Goal: Find contact information: Find contact information

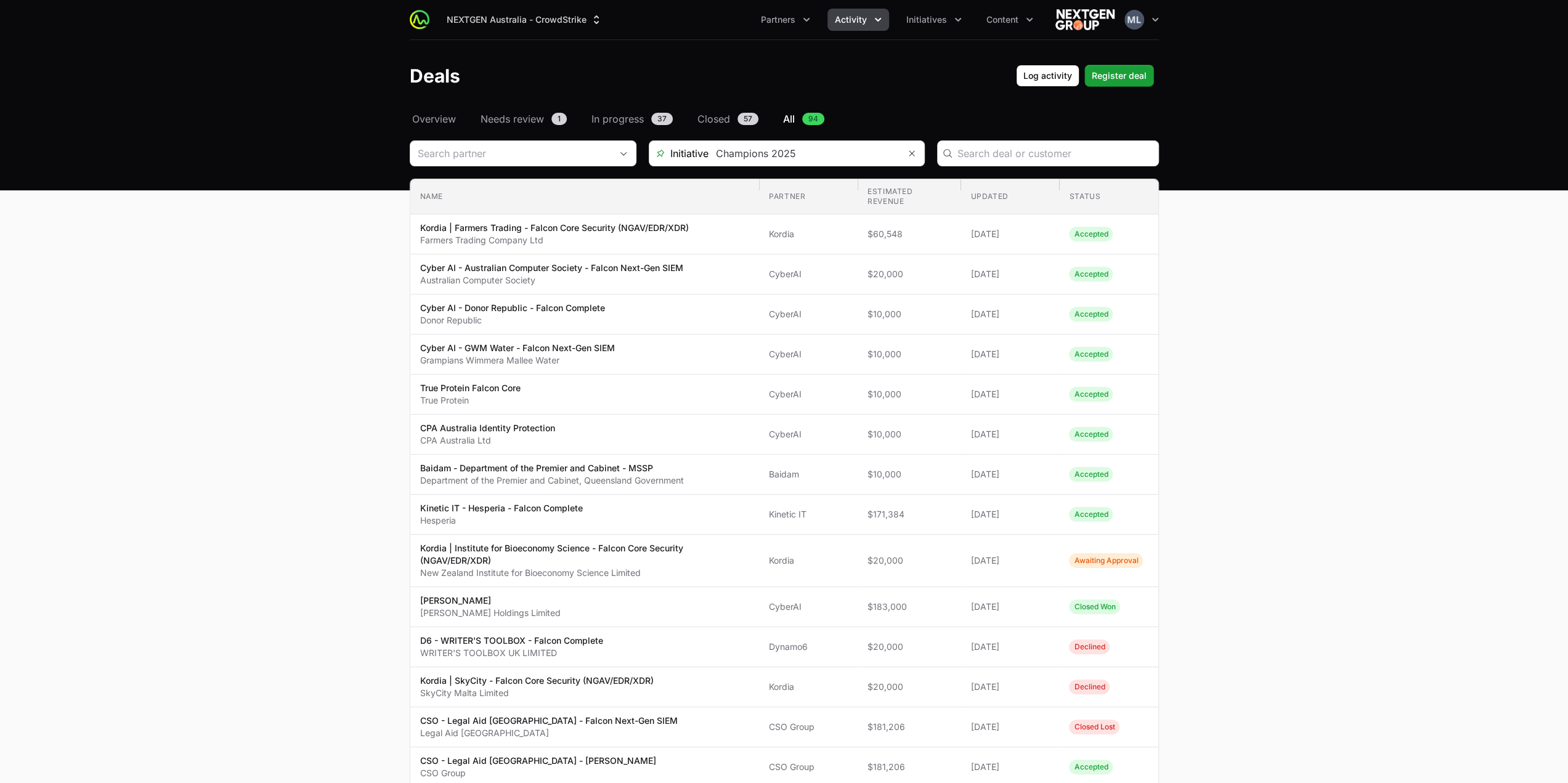
click at [590, 167] on section "Initiative Champions 2025 Name Partner Estimated revenue Updated Status Name Ko…" at bounding box center [784, 709] width 749 height 1138
click at [568, 157] on input "Deals Filters" at bounding box center [510, 153] width 201 height 25
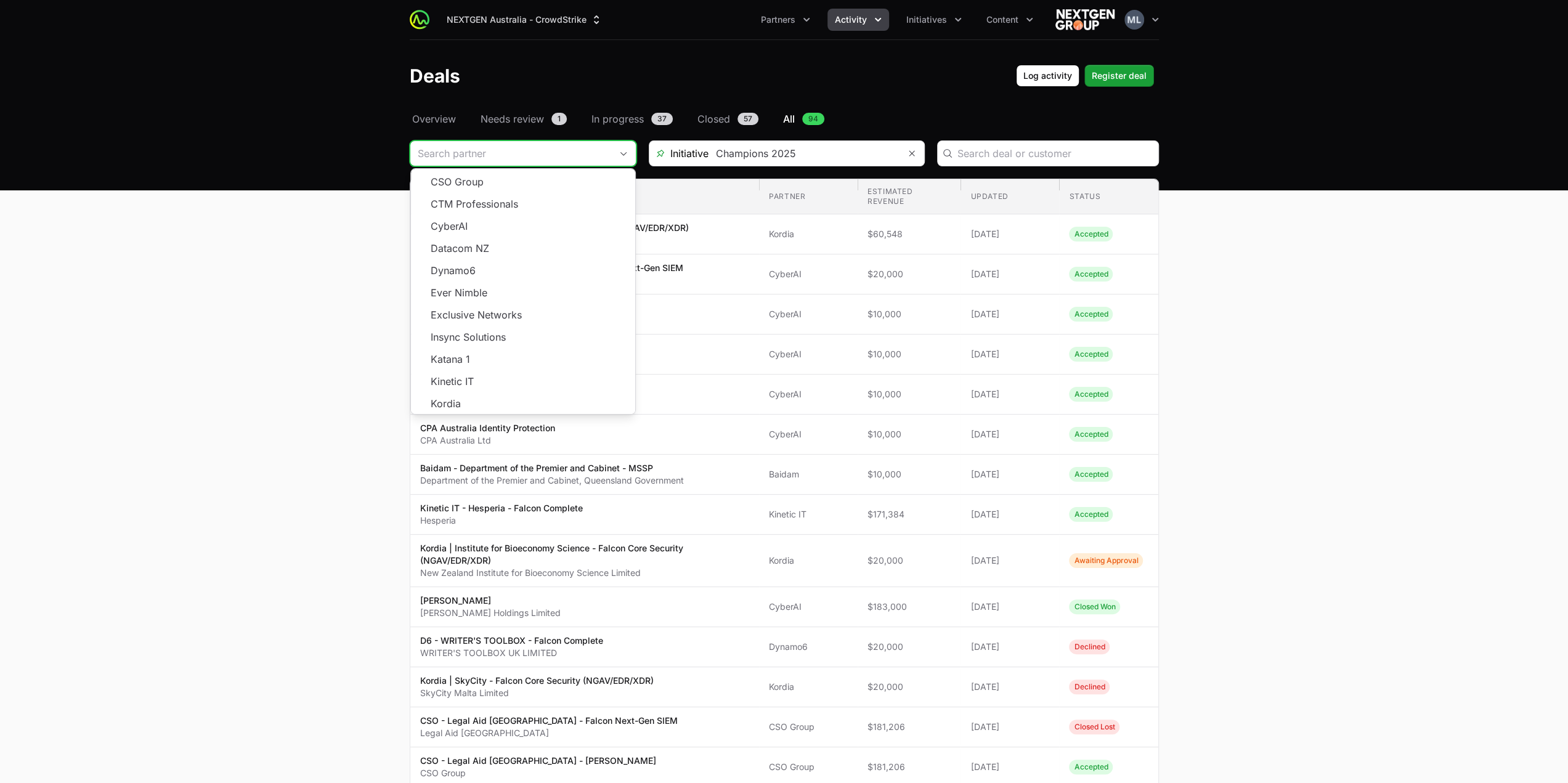
scroll to position [221, 0]
click at [474, 386] on li "Kordia" at bounding box center [523, 396] width 224 height 22
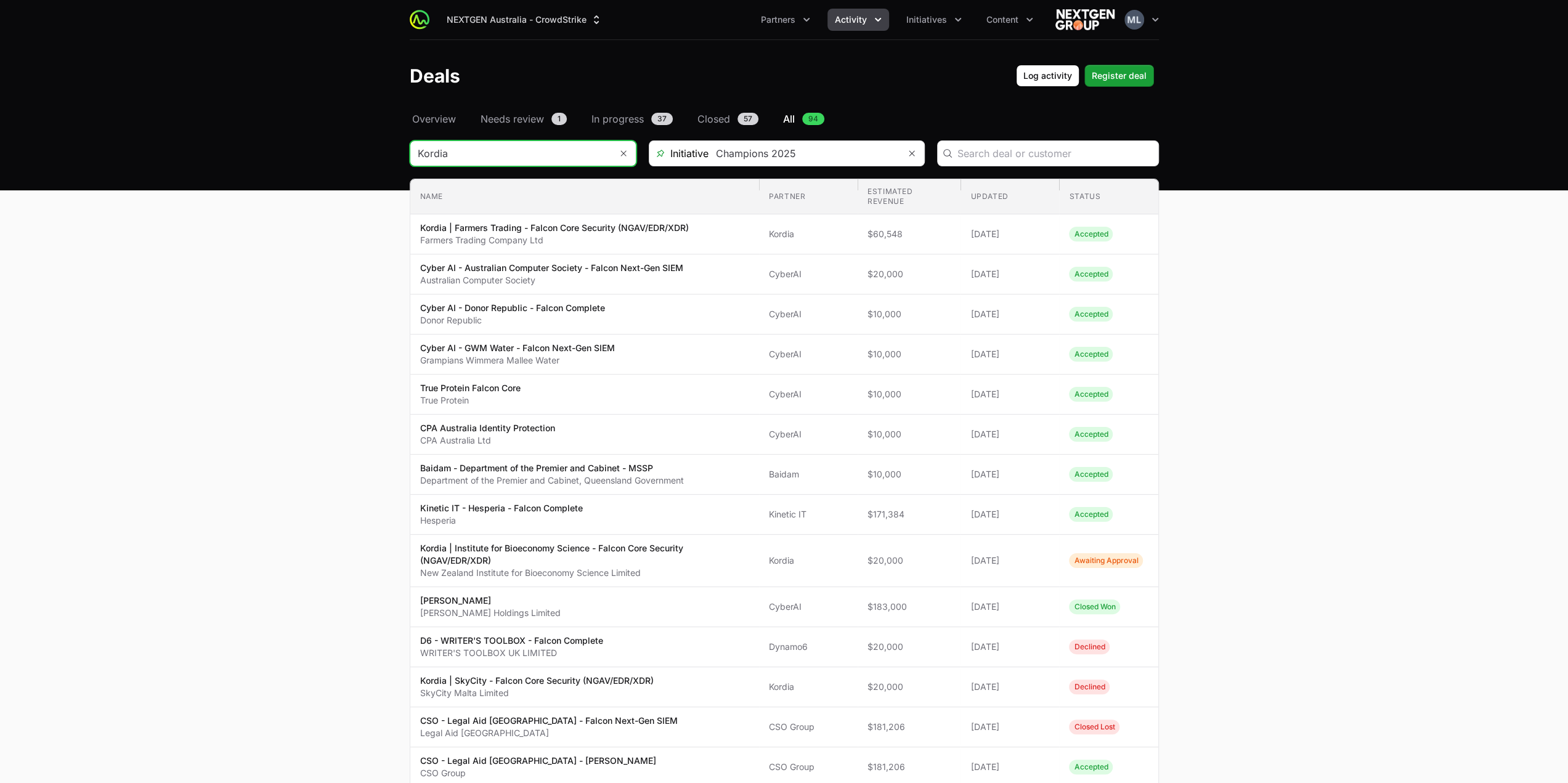
type input "Kordia"
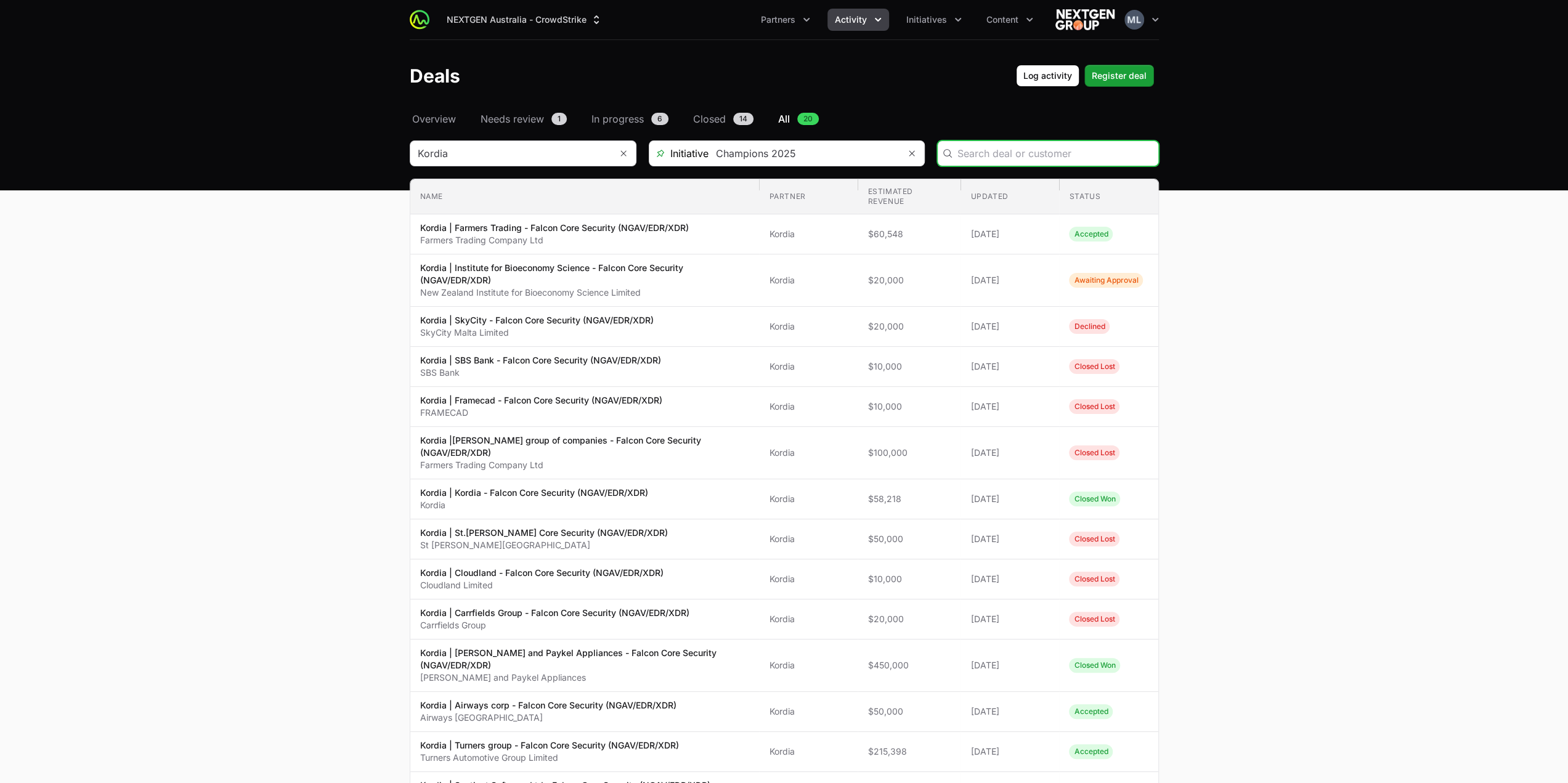
click at [1032, 147] on input "Deals Filters" at bounding box center [1054, 153] width 193 height 15
type input "bidfood"
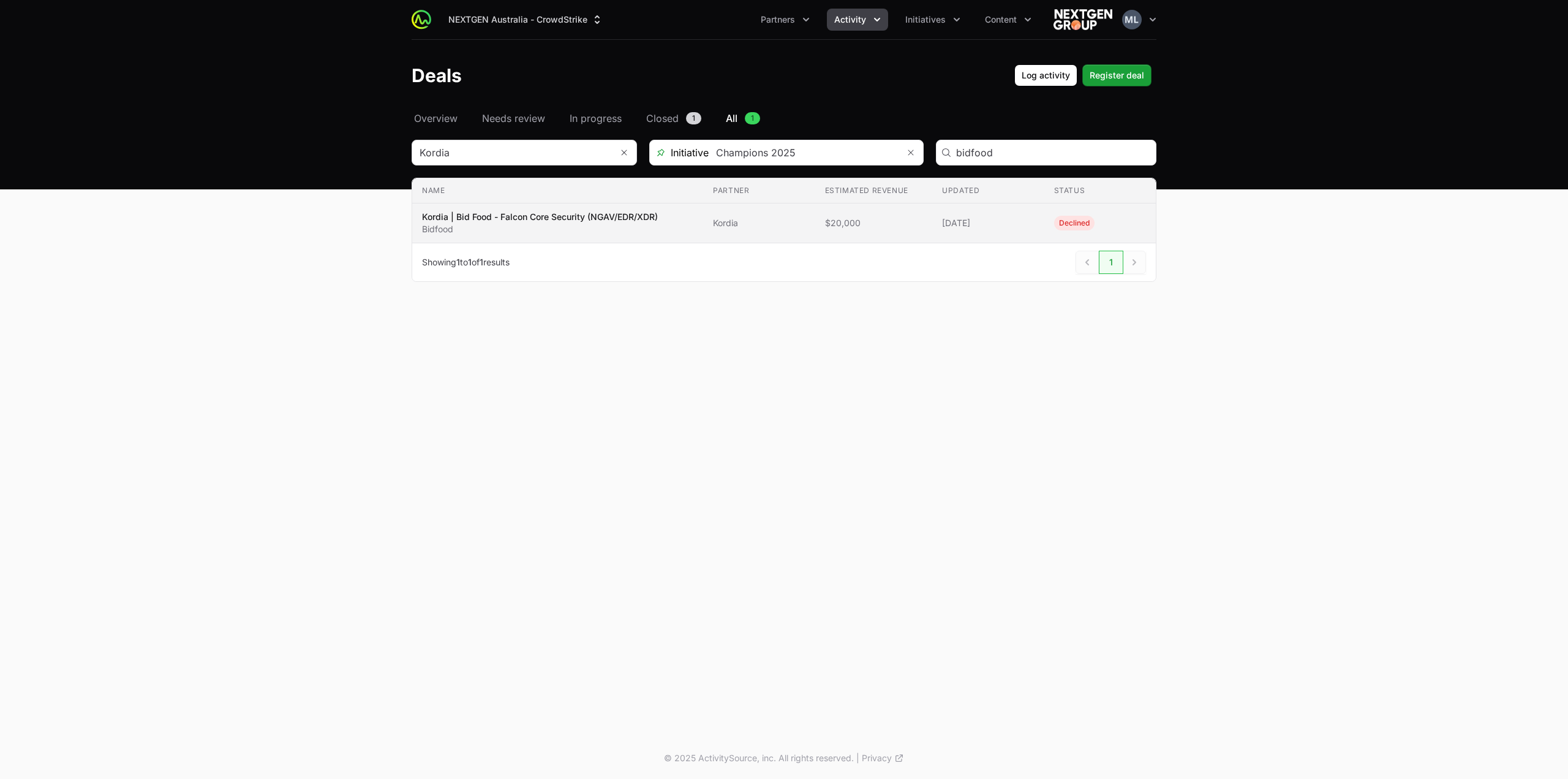
click at [501, 225] on p "Bidfood" at bounding box center [540, 229] width 236 height 12
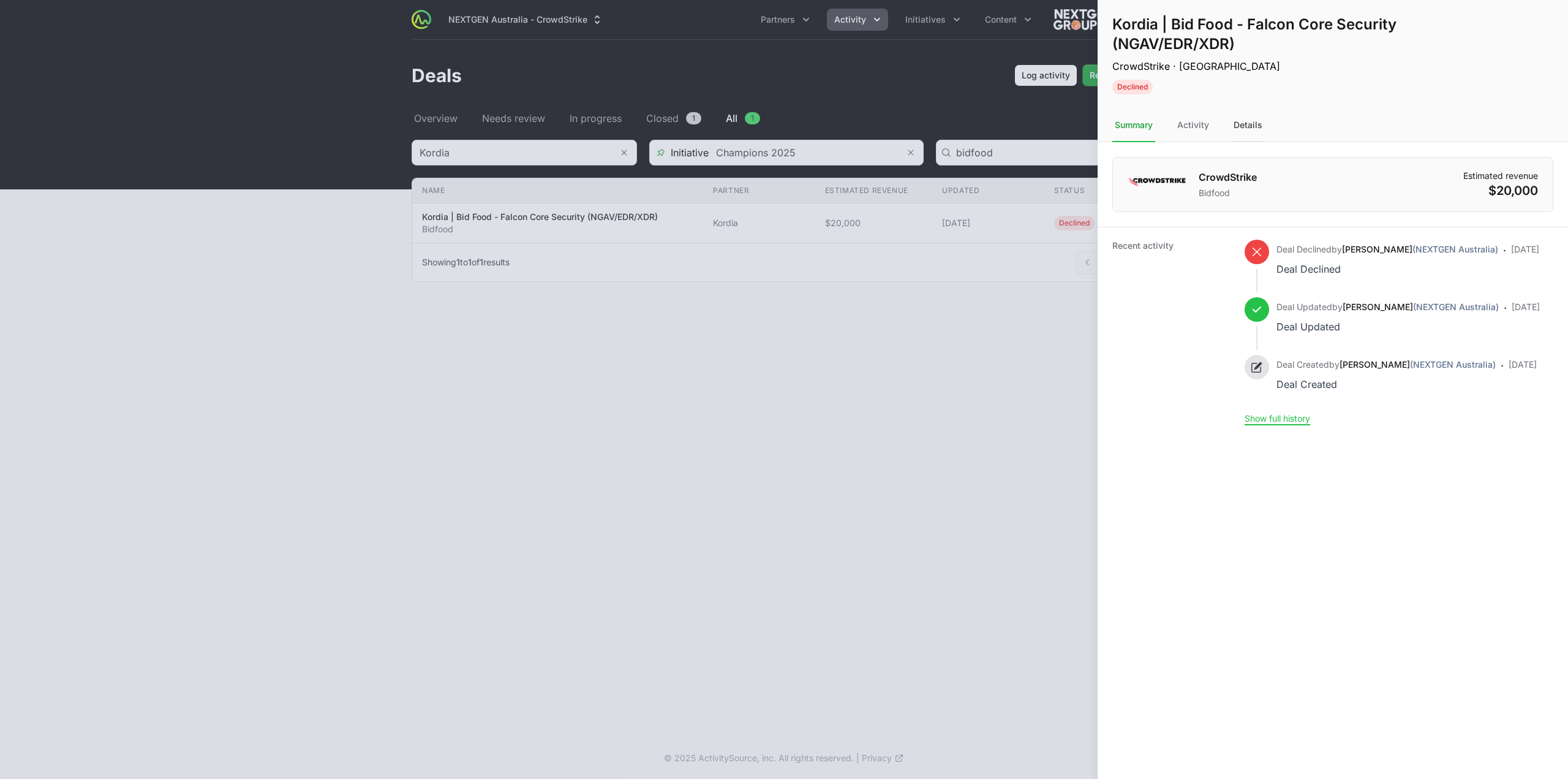
click at [1240, 115] on div "Details" at bounding box center [1248, 126] width 34 height 33
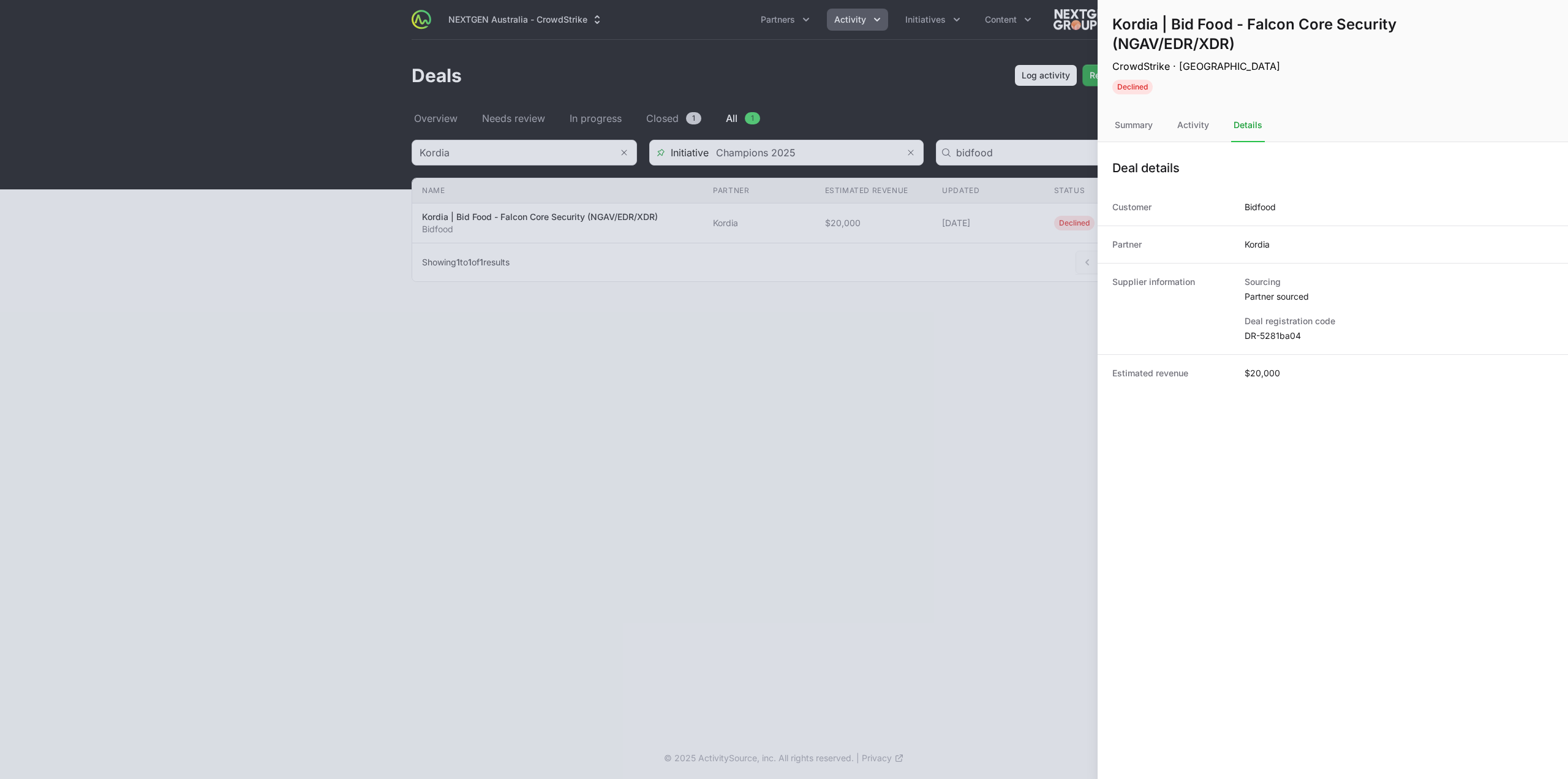
click at [1279, 328] on div "Deal registration code DR-5281ba04" at bounding box center [1399, 329] width 309 height 27
copy dl "DR-5281ba04"
click at [955, 438] on div at bounding box center [784, 390] width 1568 height 779
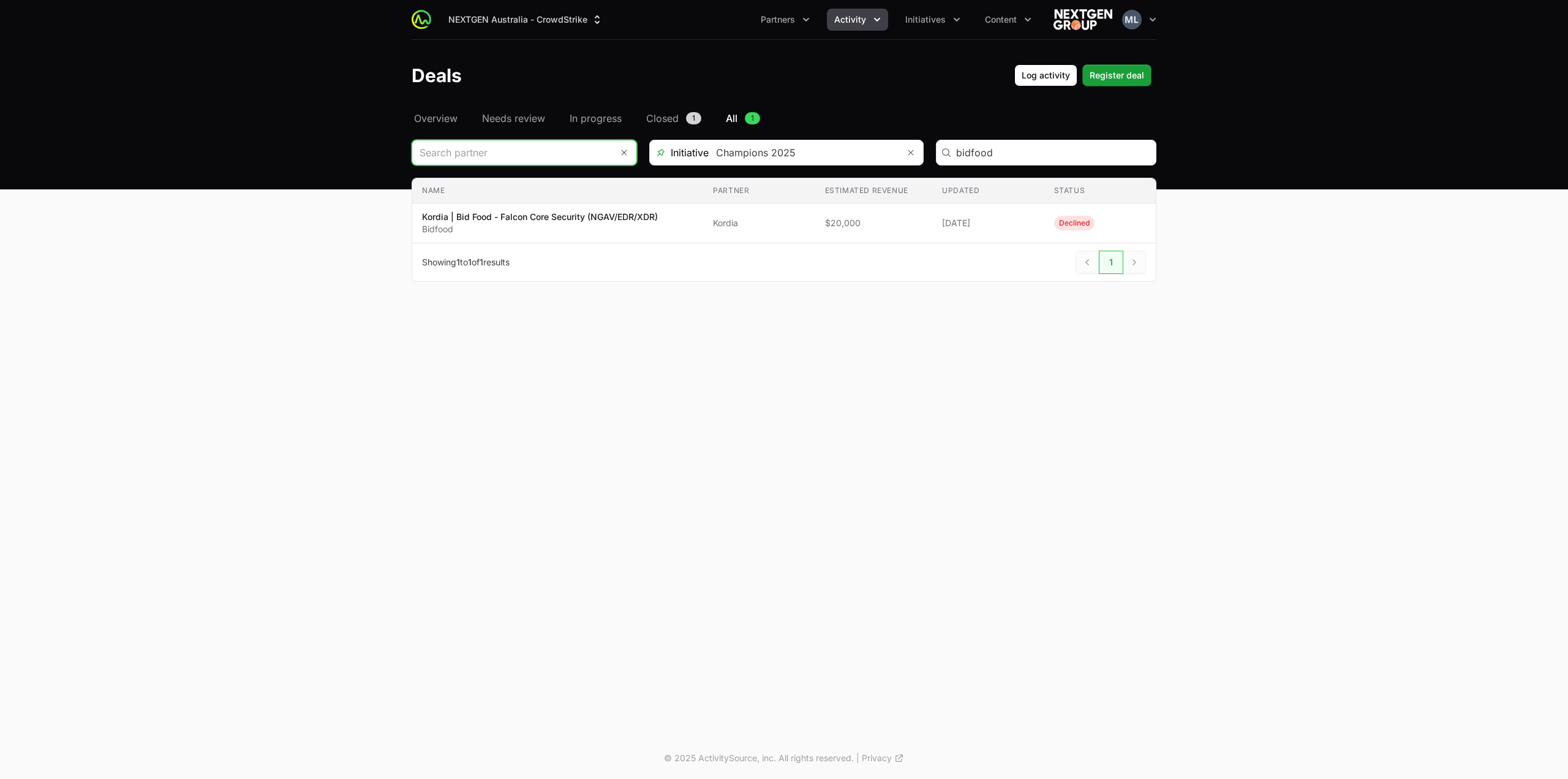
click at [499, 156] on input "Deals Filters" at bounding box center [512, 152] width 199 height 25
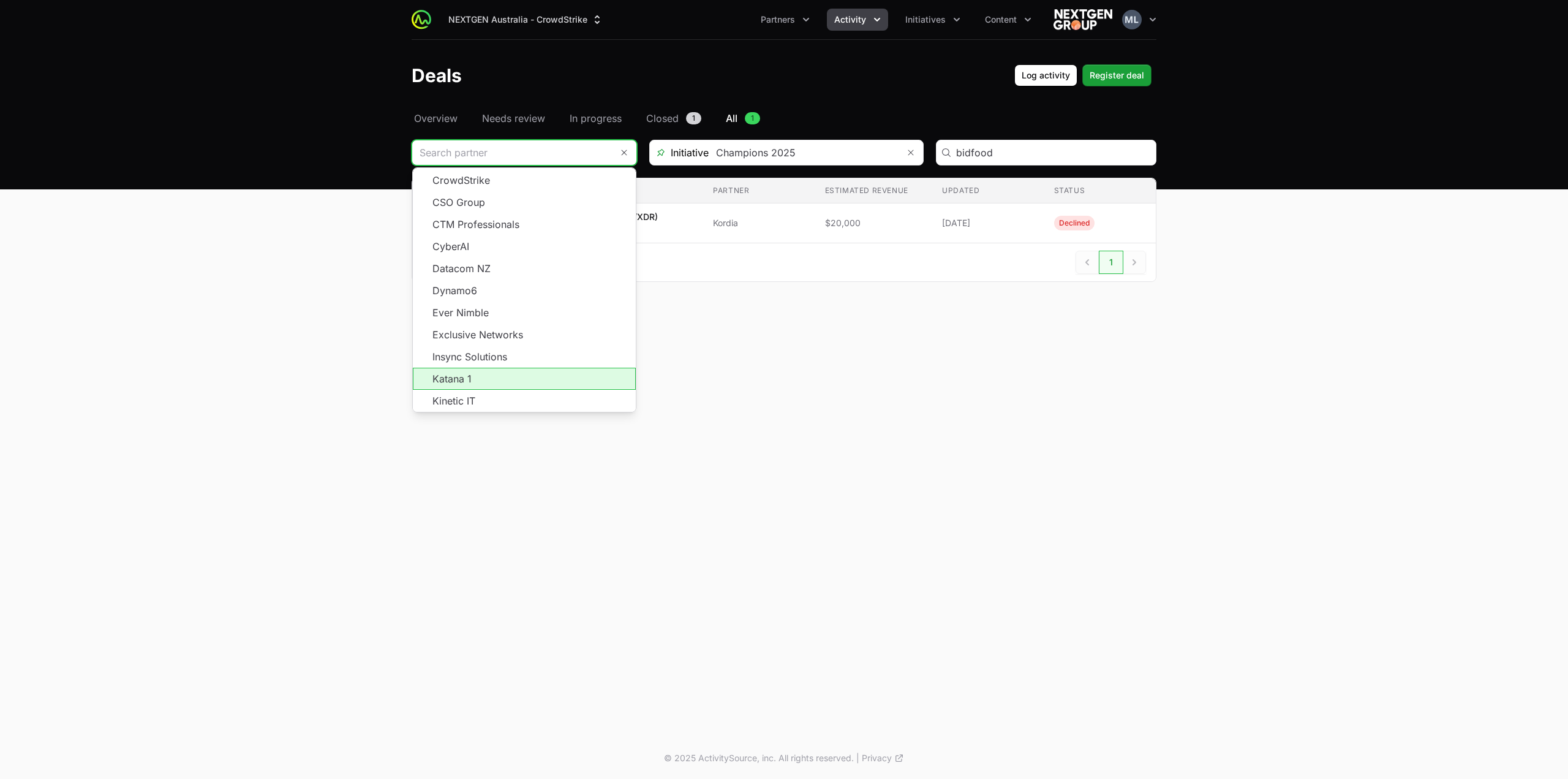
scroll to position [220, 0]
click at [530, 405] on span "Load more" at bounding box center [525, 416] width 223 height 22
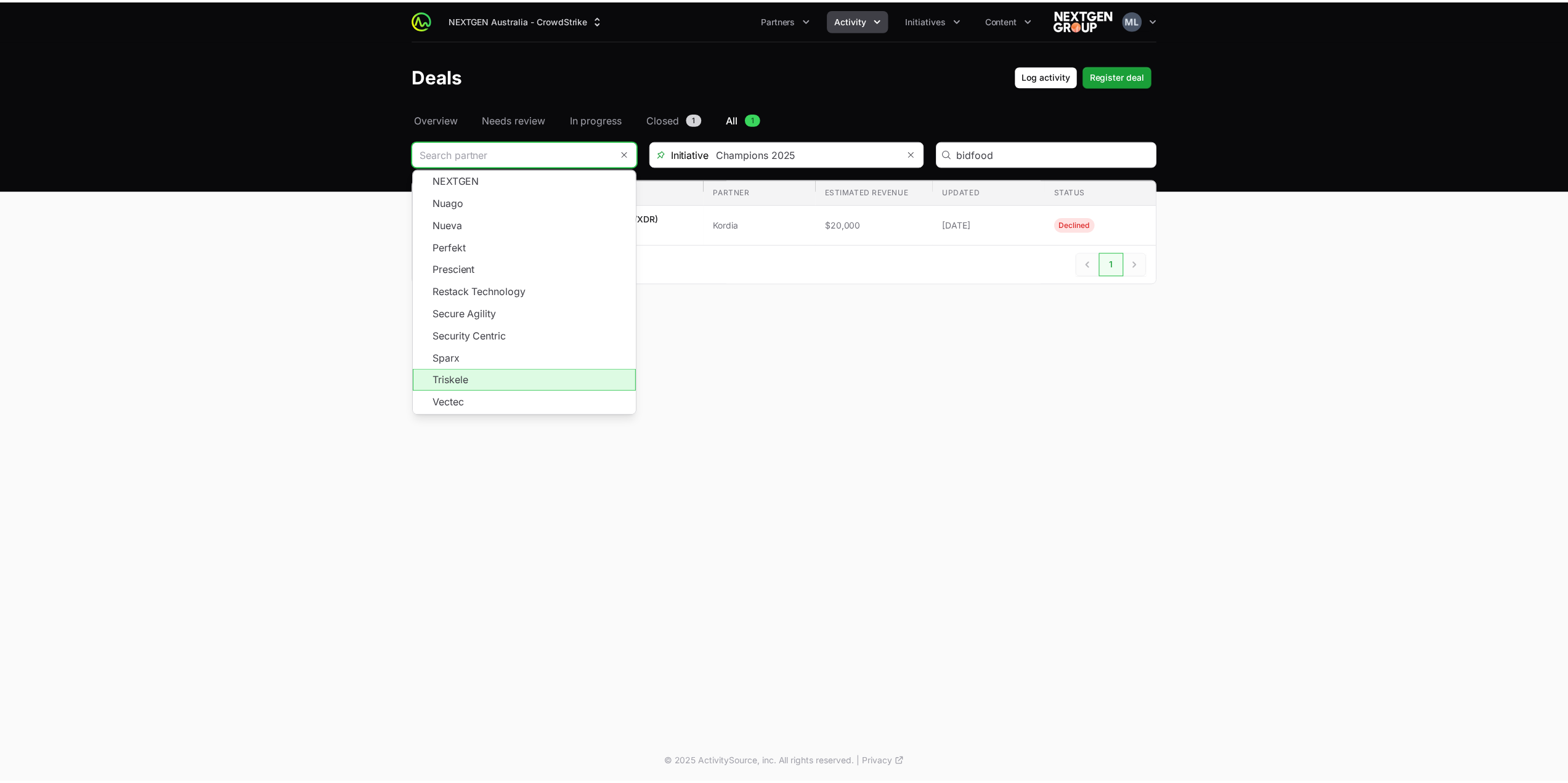
scroll to position [489, 0]
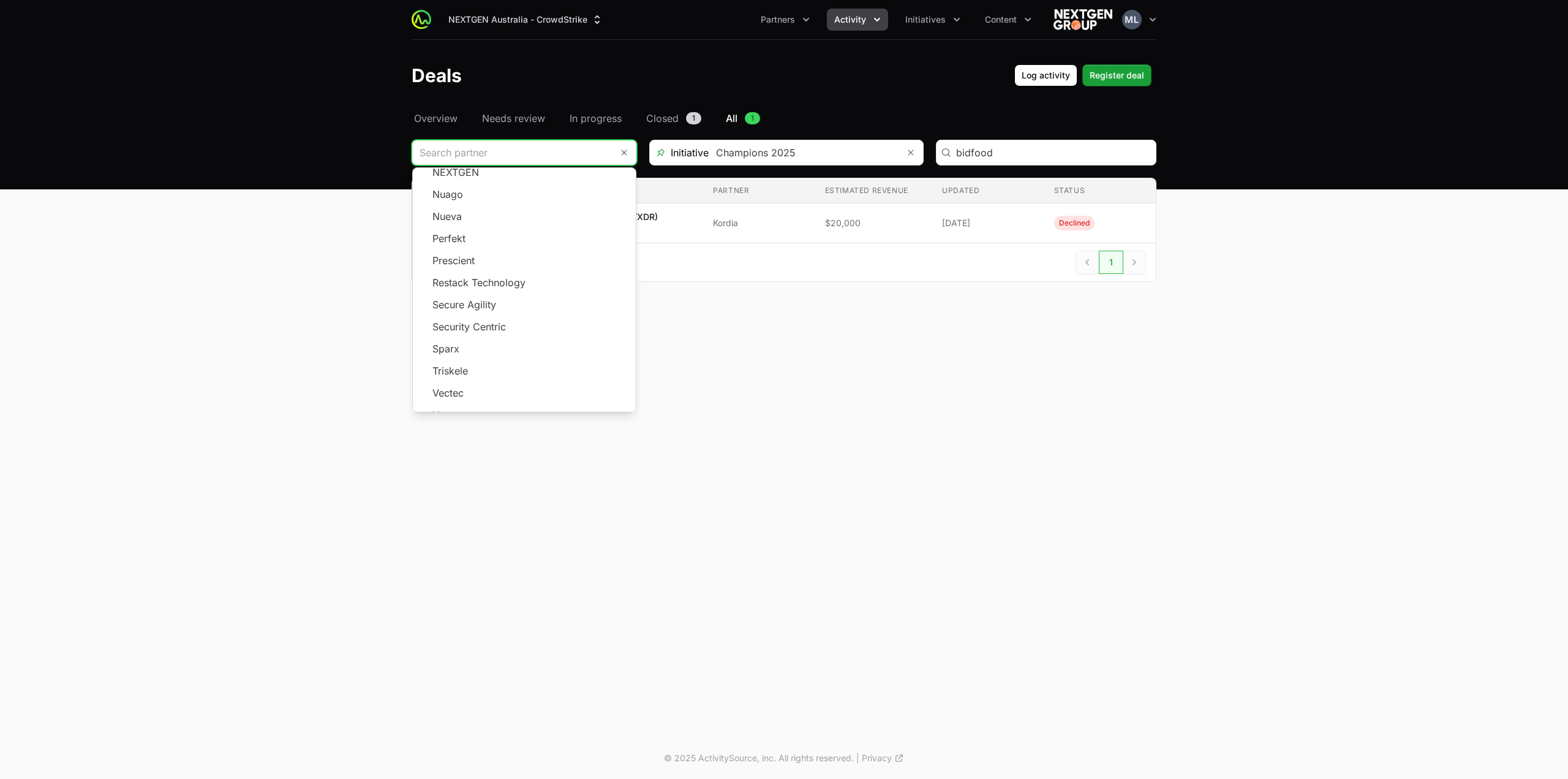
click at [776, 392] on div "NEXTGEN Australia - CrowdStrike Partners Activity Initiatives Content Open user…" at bounding box center [784, 368] width 1568 height 737
type input "Kordia"
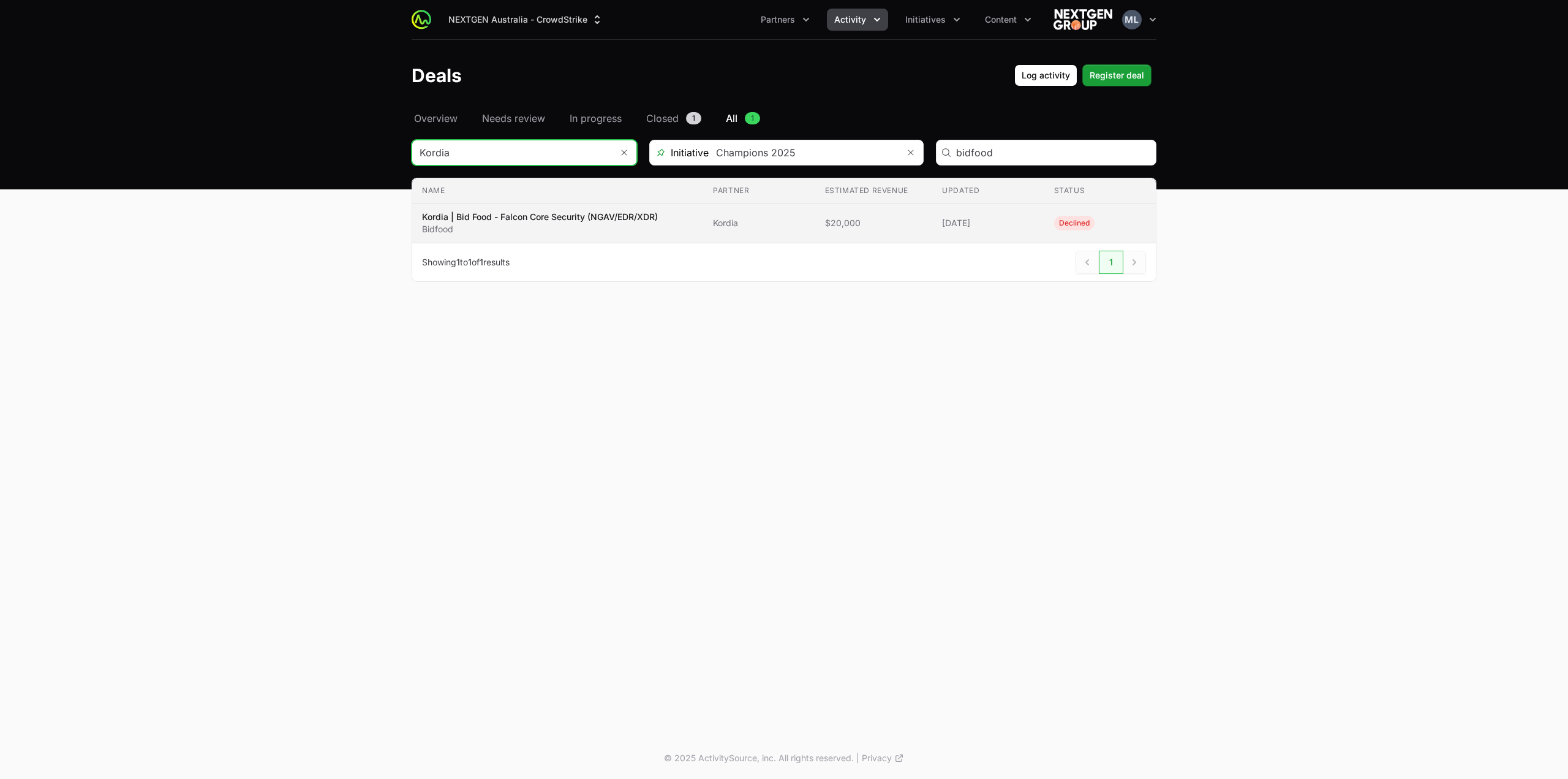
click at [1009, 218] on span "[DATE]" at bounding box center [988, 222] width 92 height 12
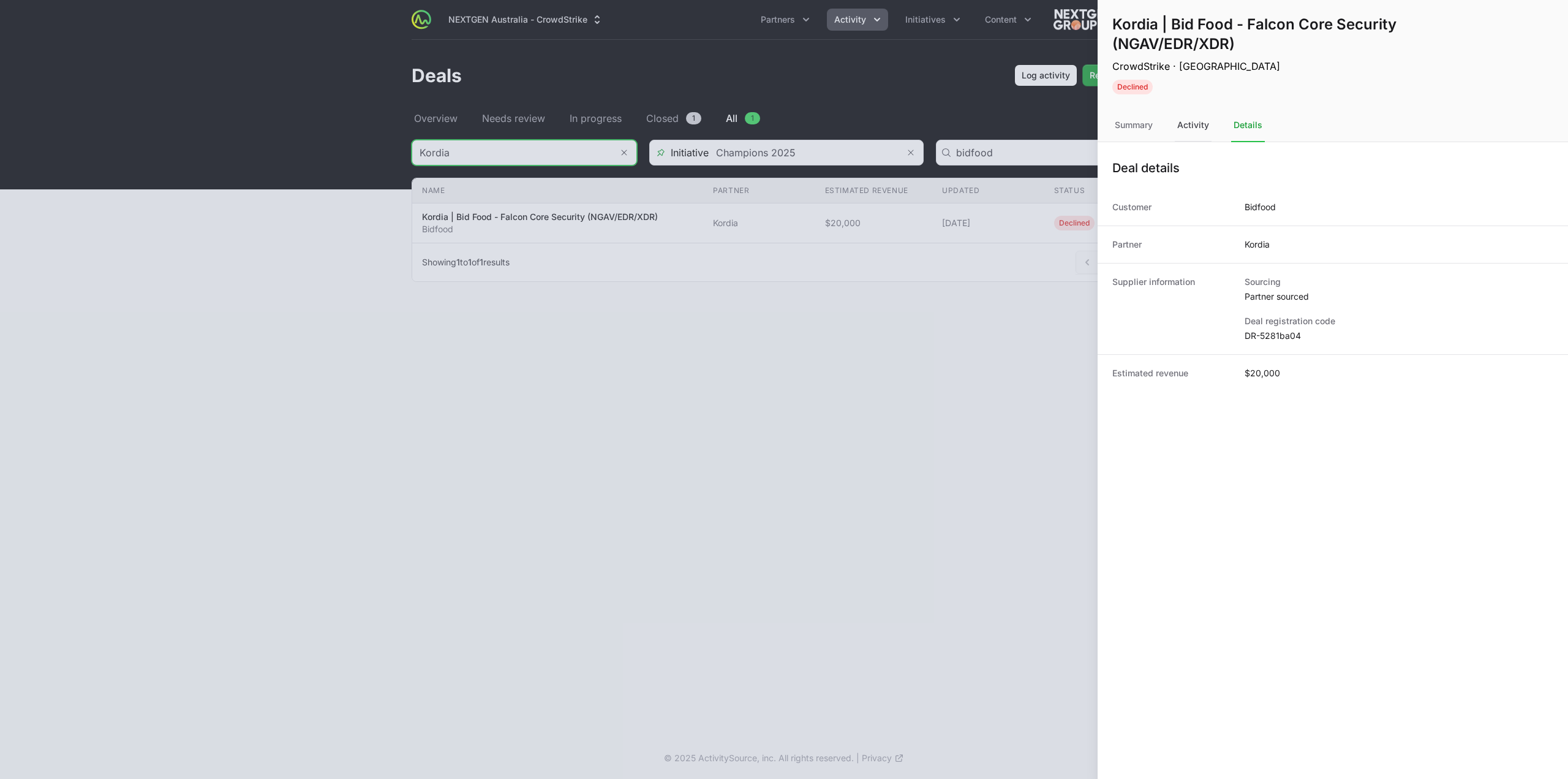
click at [1181, 124] on div "Activity" at bounding box center [1193, 126] width 36 height 33
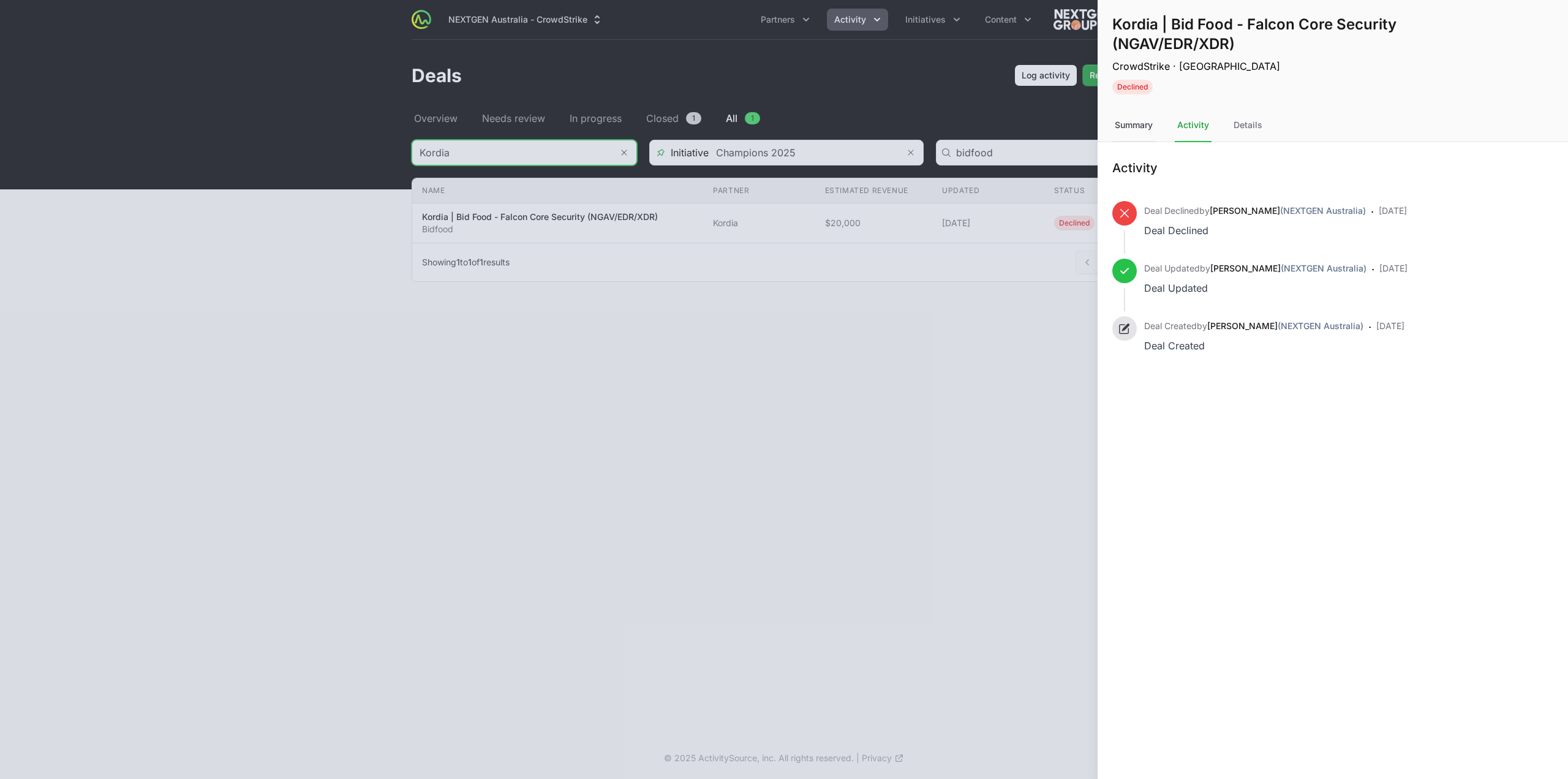
click at [1152, 127] on div "Summary" at bounding box center [1133, 126] width 43 height 33
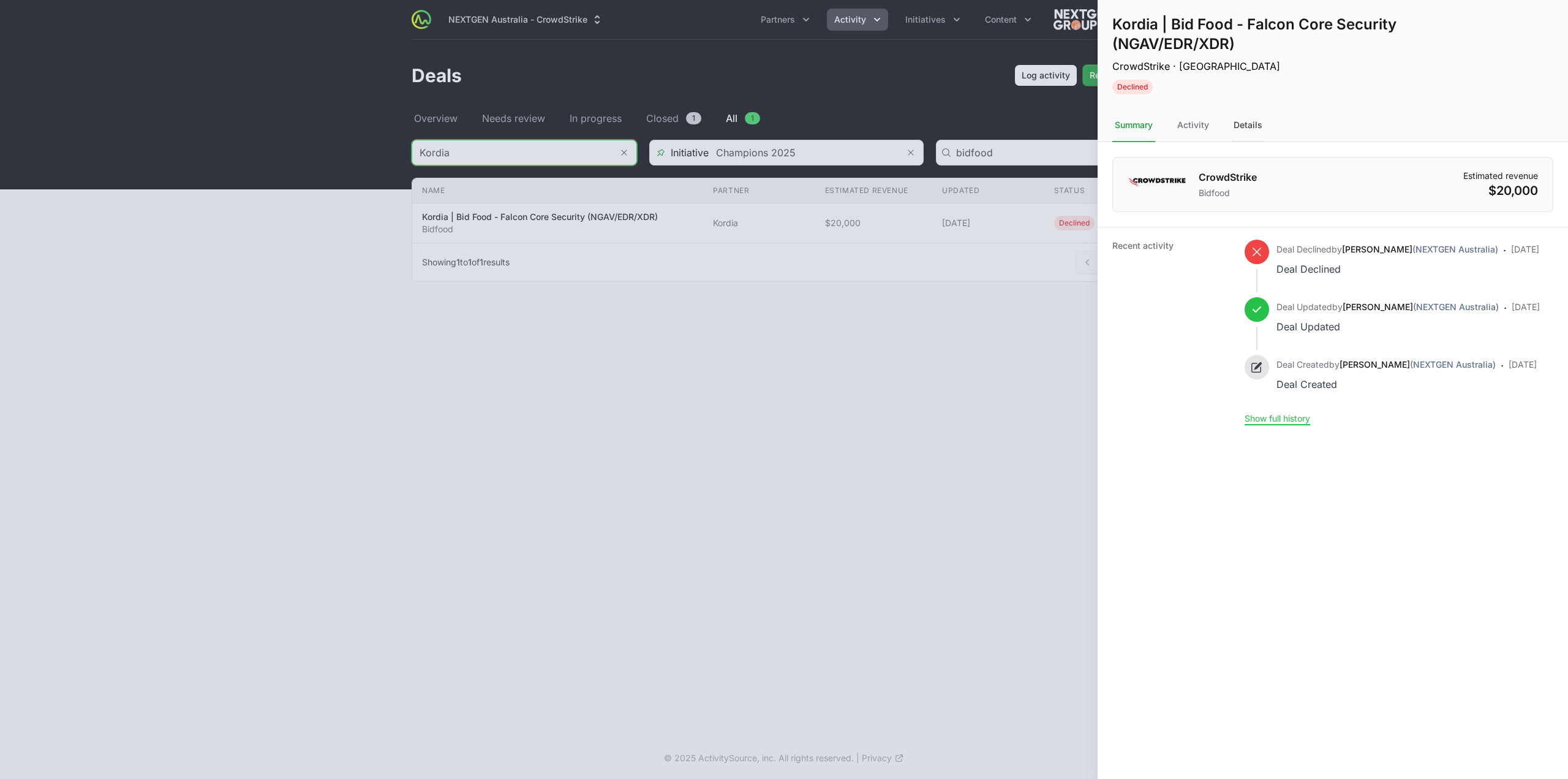
click at [1256, 124] on div "Details" at bounding box center [1248, 126] width 34 height 33
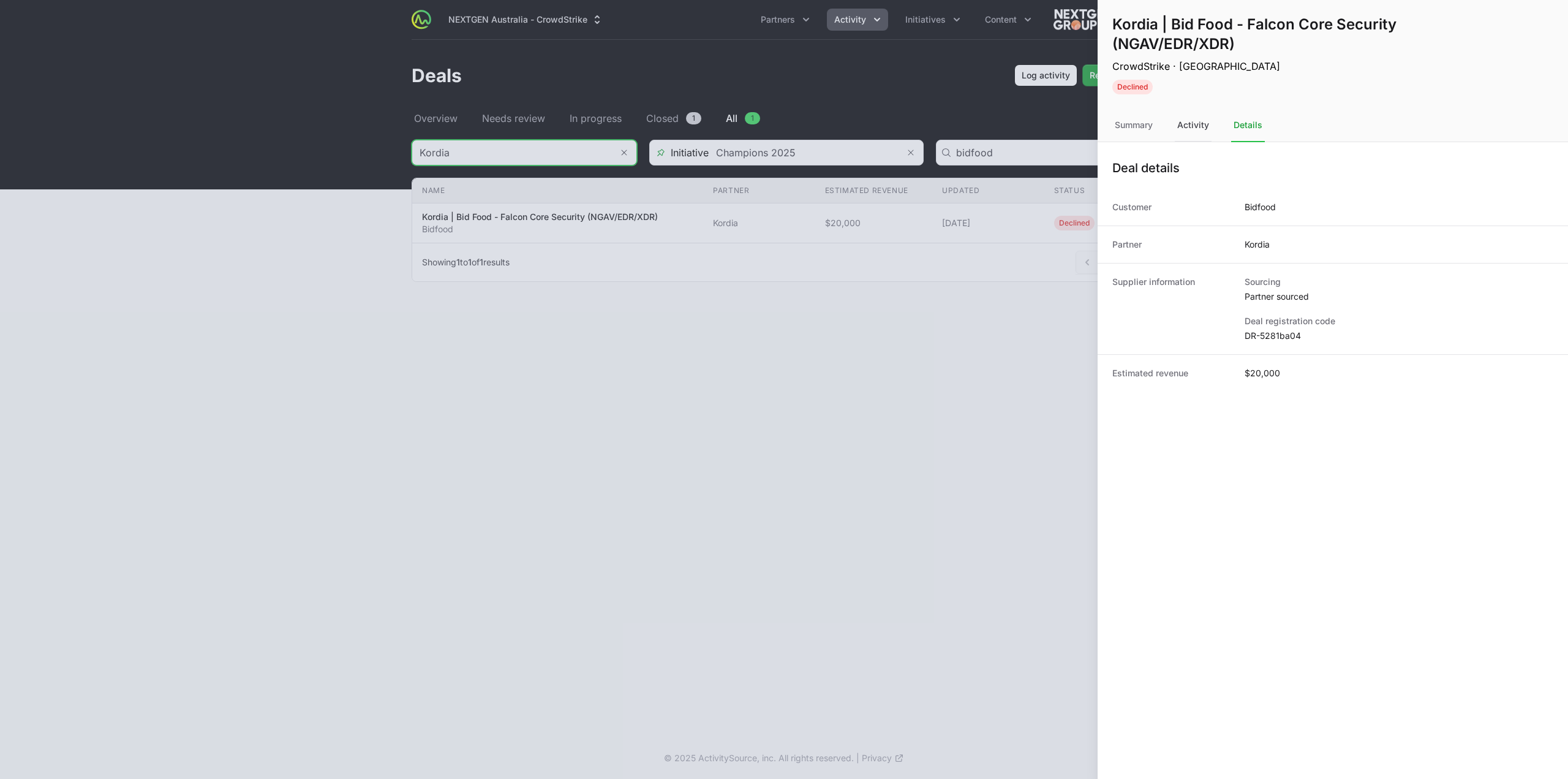
click at [1199, 131] on div "Activity" at bounding box center [1193, 126] width 36 height 33
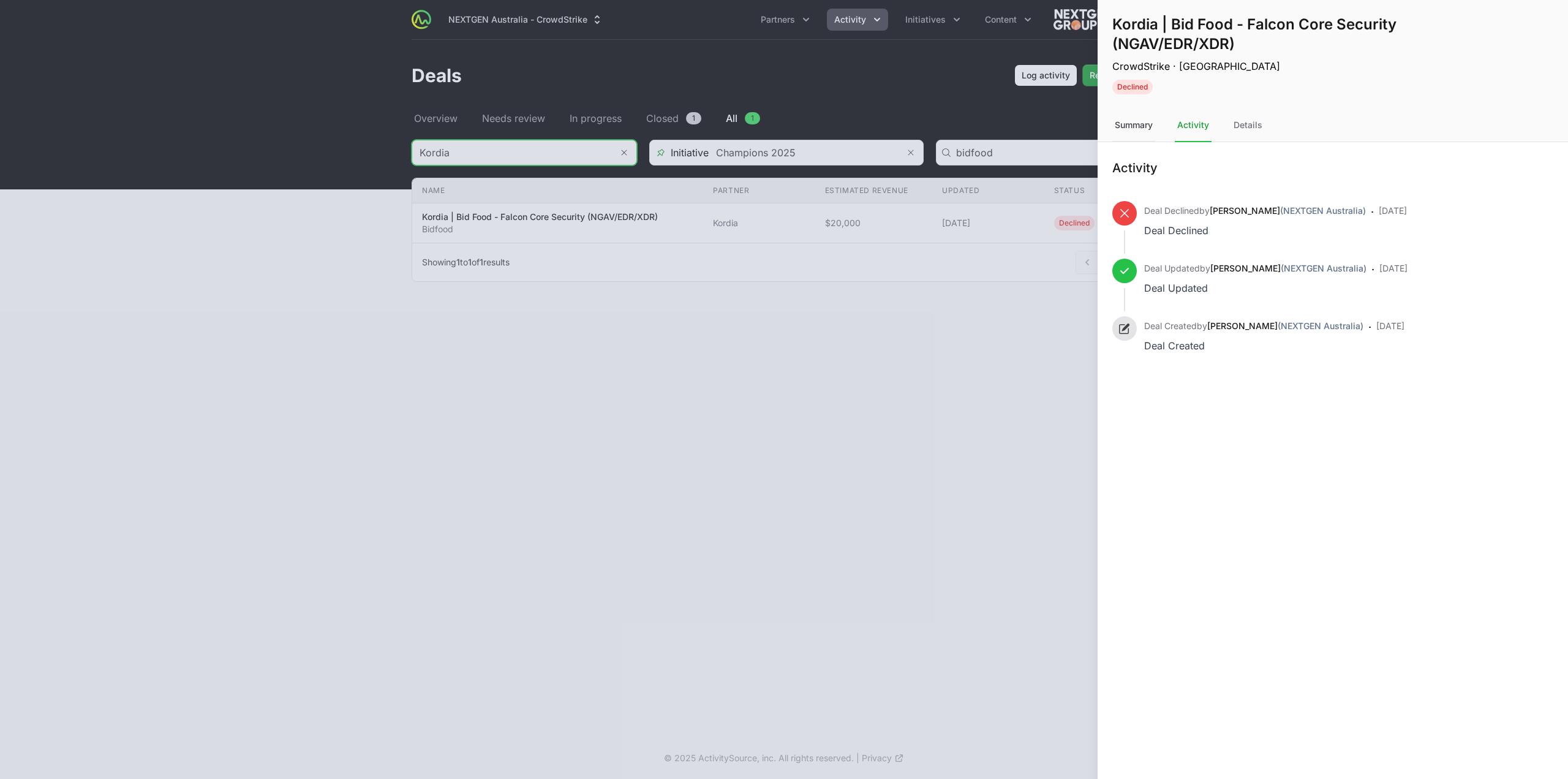
click at [1148, 128] on div "Summary" at bounding box center [1133, 126] width 43 height 33
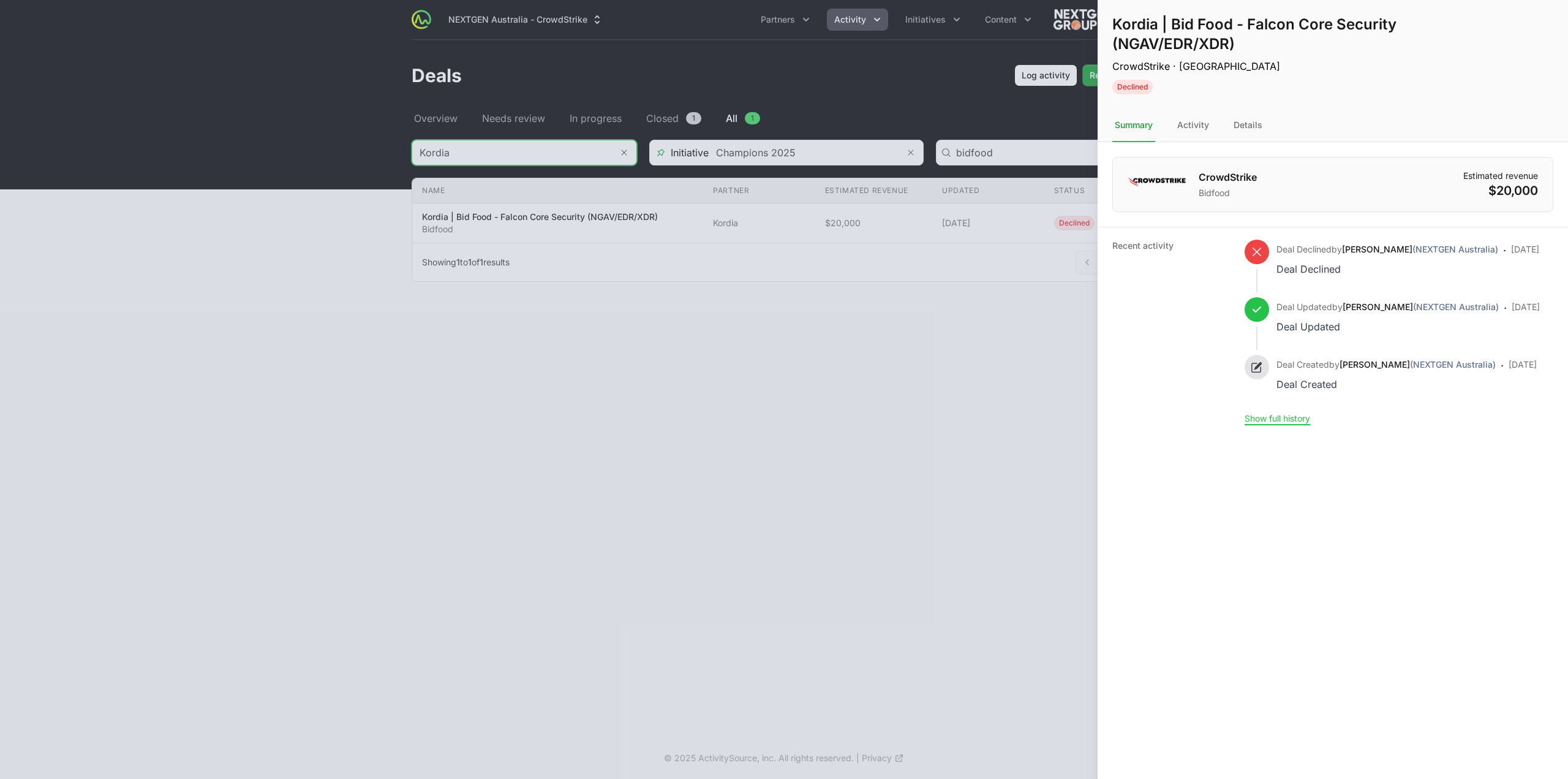
click at [640, 485] on div at bounding box center [784, 390] width 1568 height 779
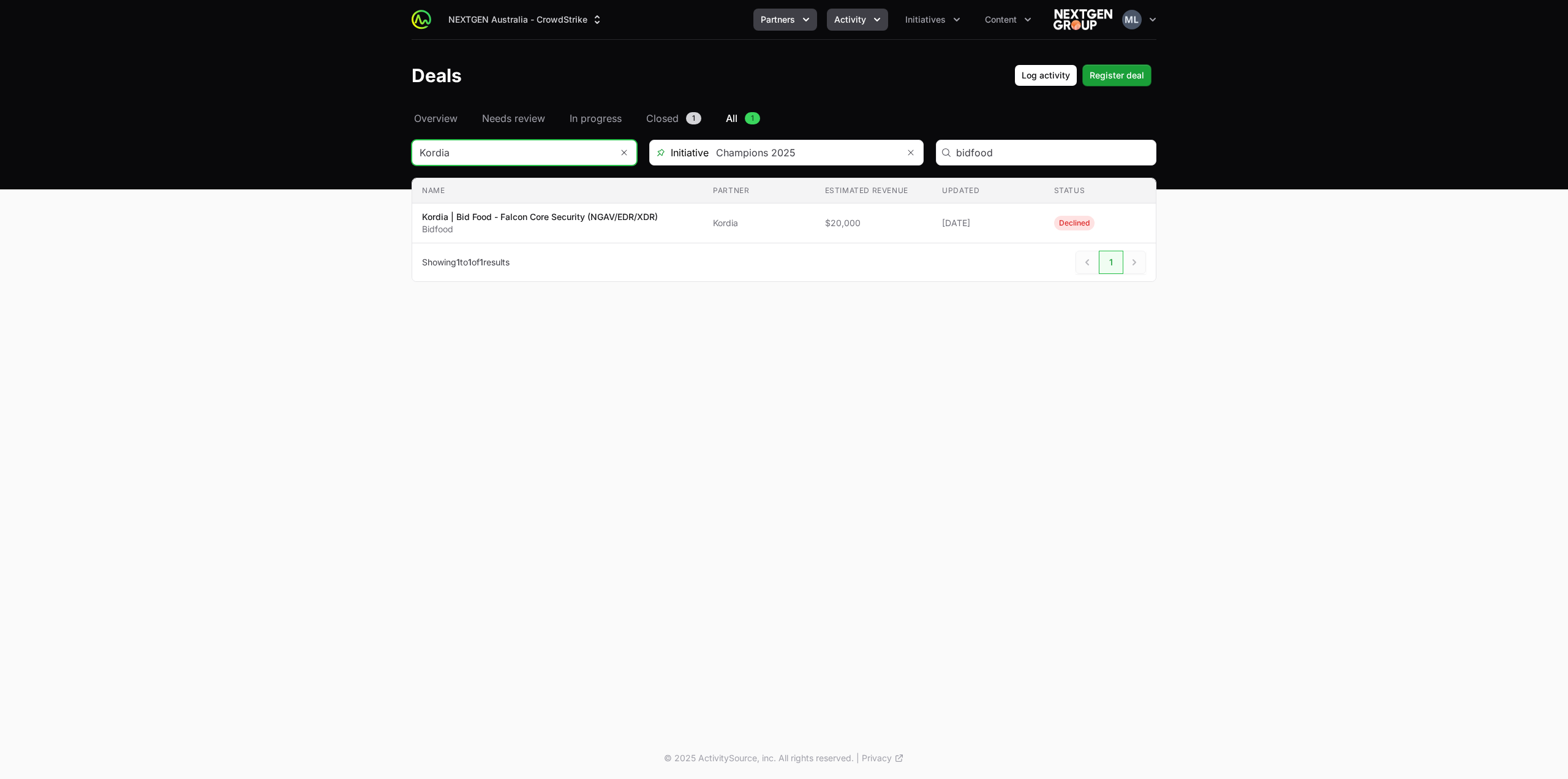
click at [794, 19] on span "Partners" at bounding box center [777, 19] width 34 height 12
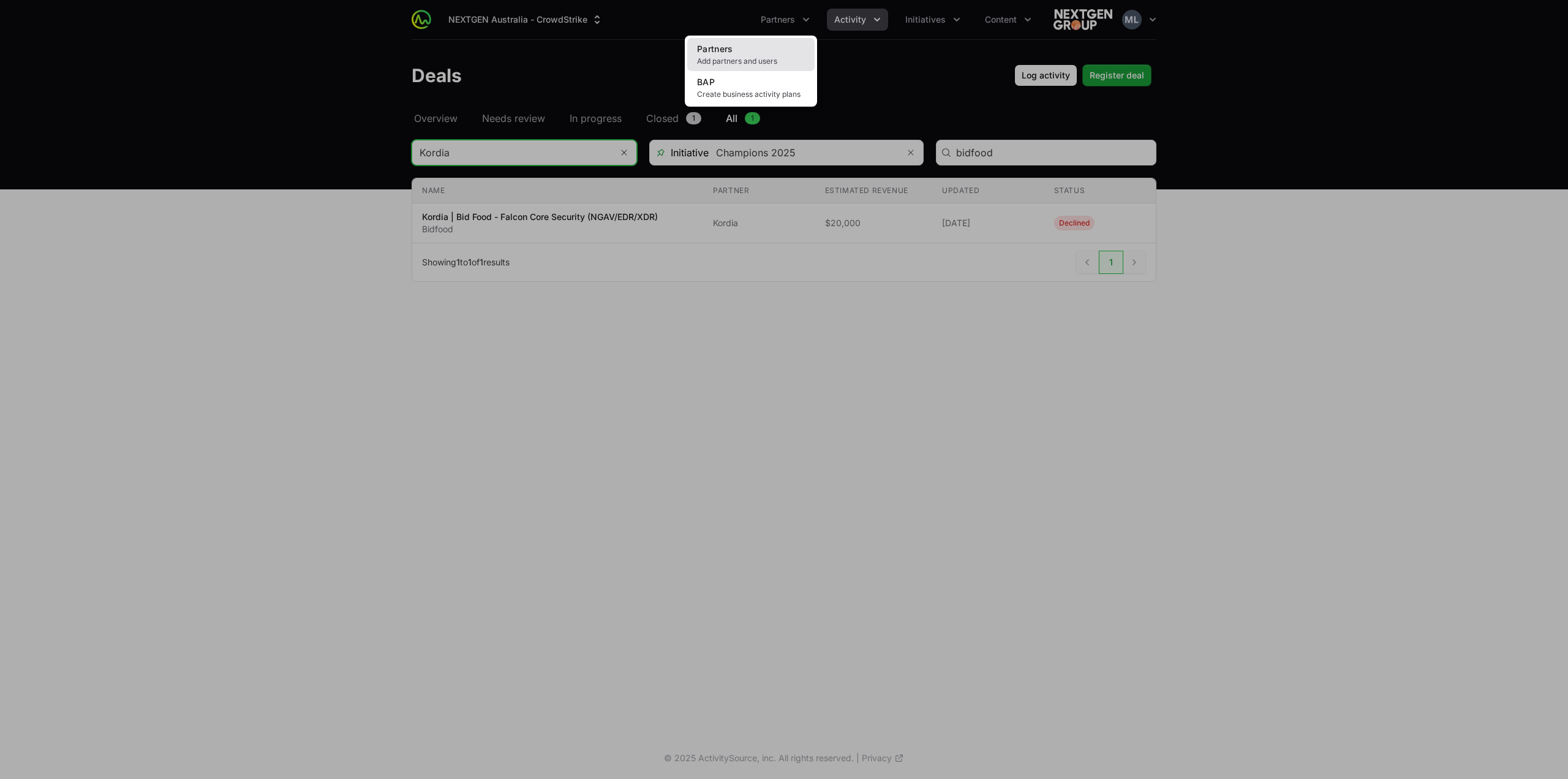
click at [745, 56] on span "Add partners and users" at bounding box center [751, 61] width 108 height 10
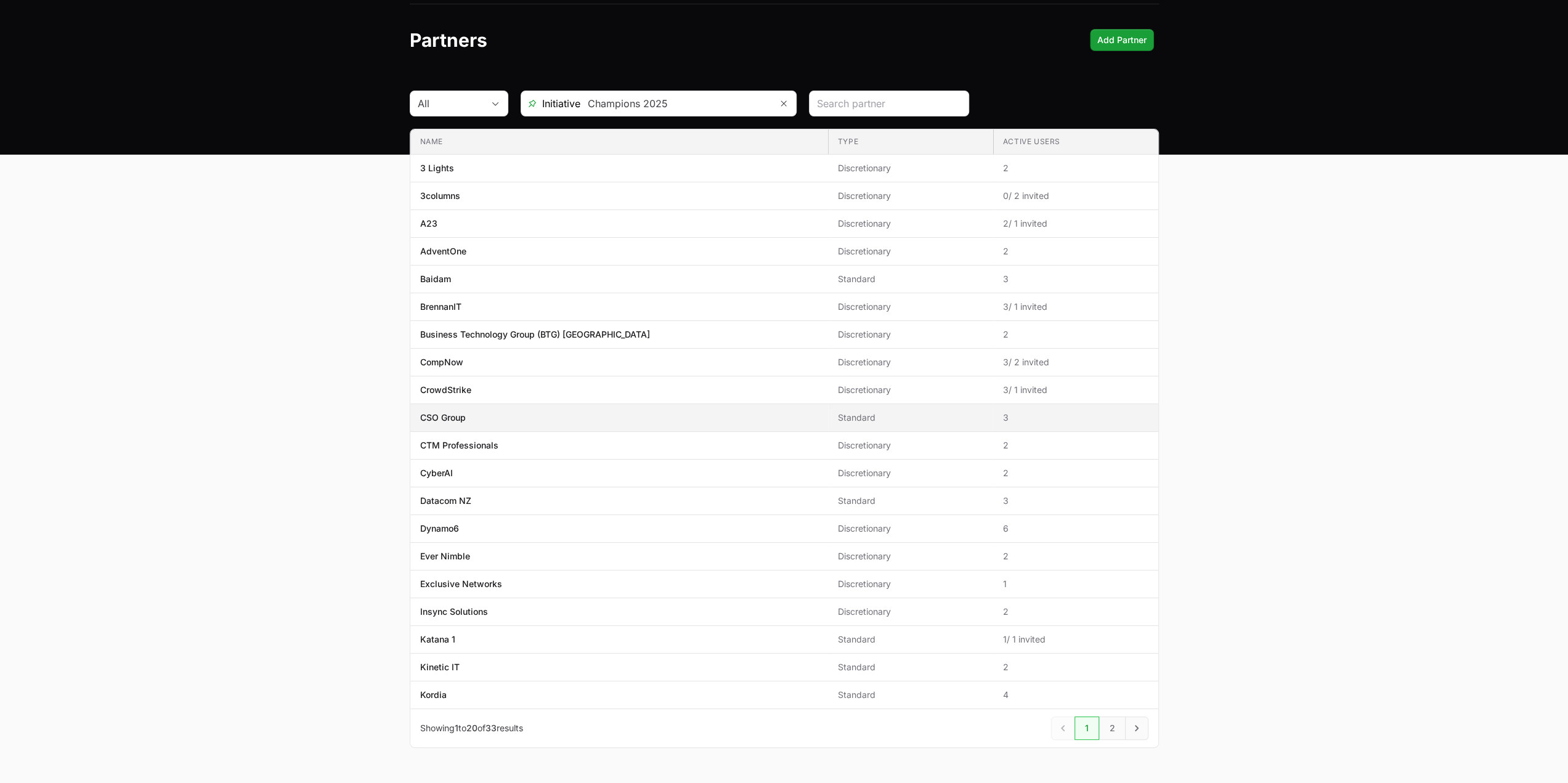
scroll to position [66, 0]
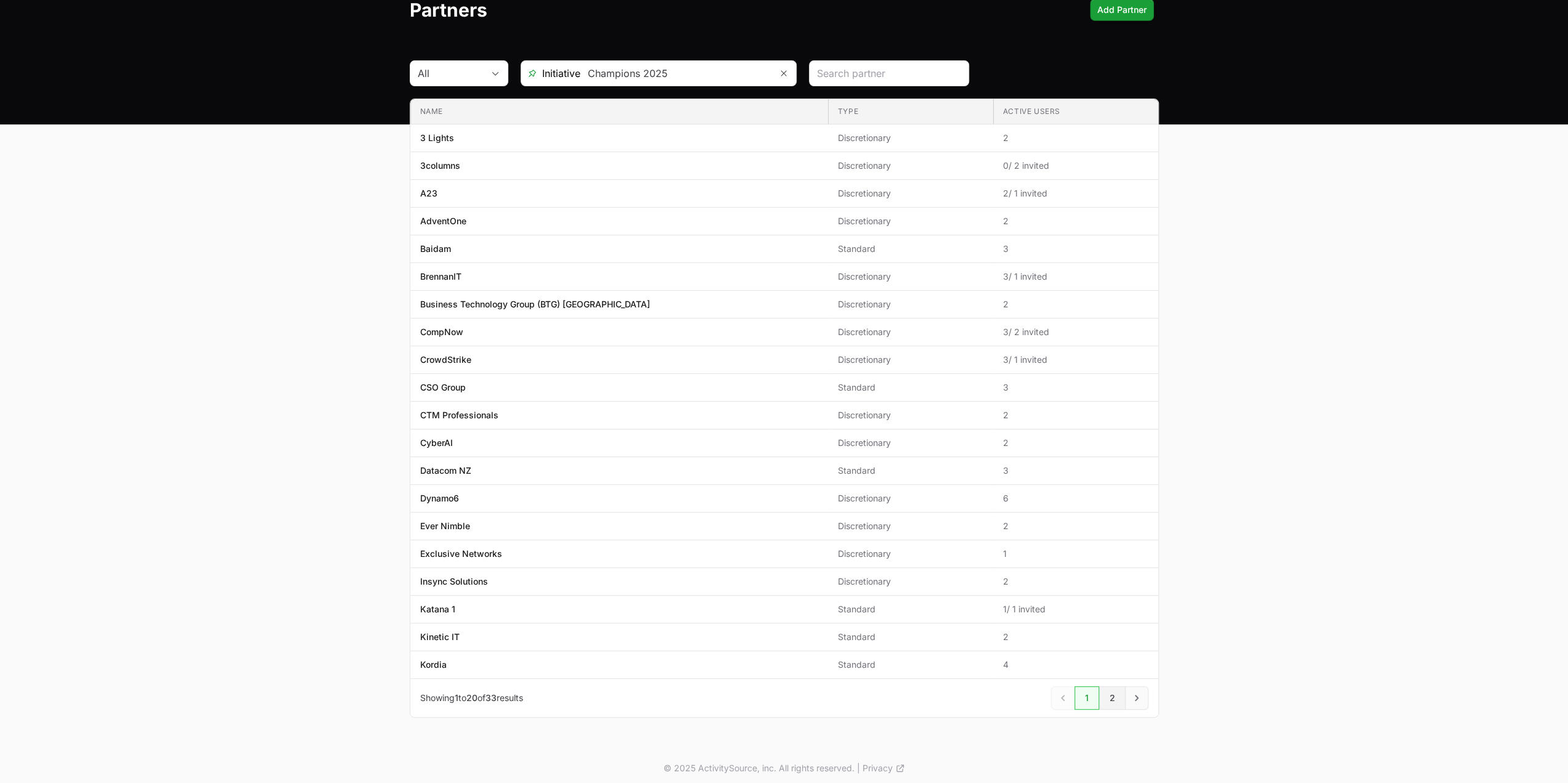
click at [1107, 686] on link "2" at bounding box center [1112, 697] width 26 height 23
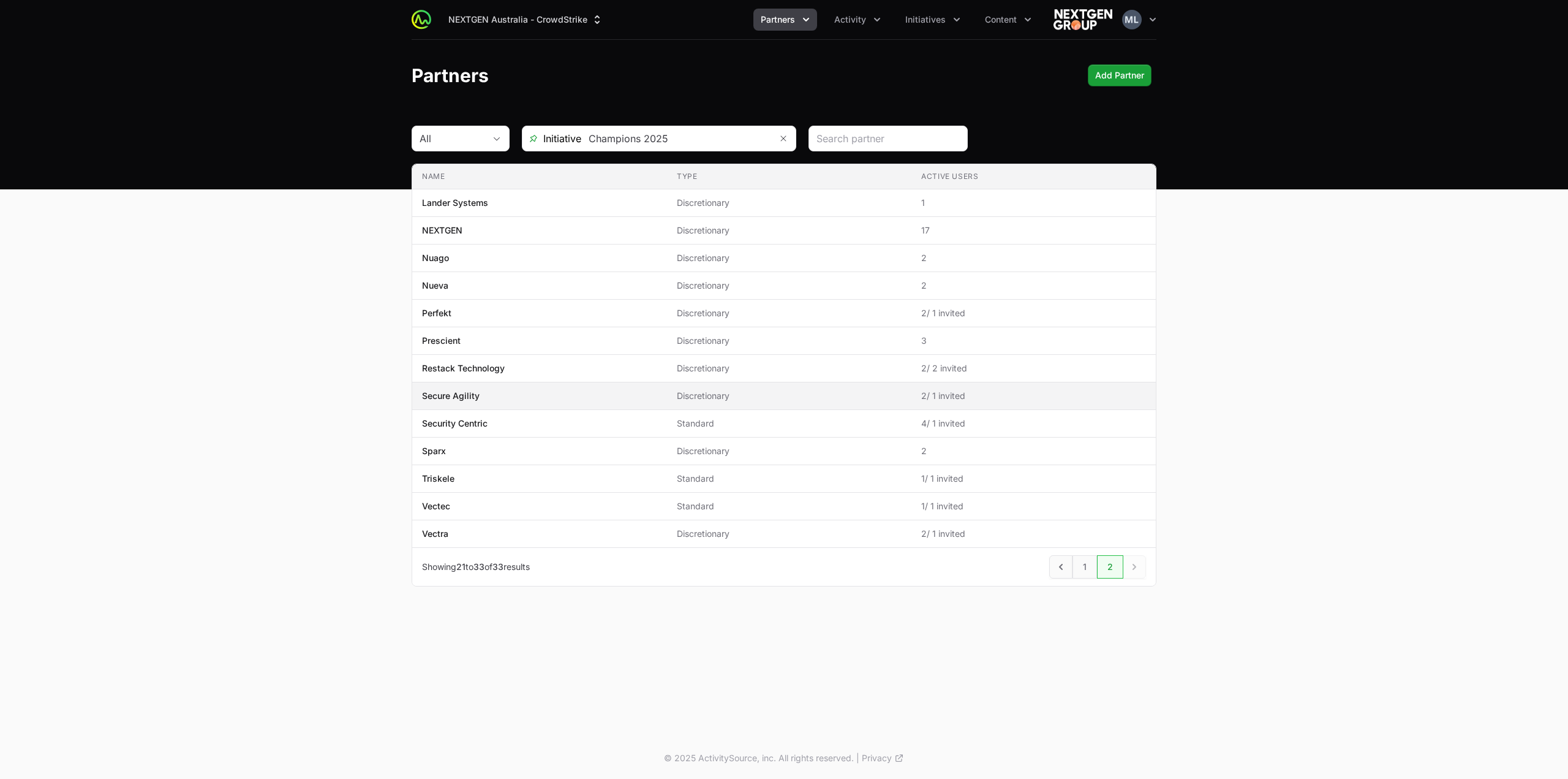
click at [452, 399] on p "Secure Agility" at bounding box center [450, 395] width 58 height 12
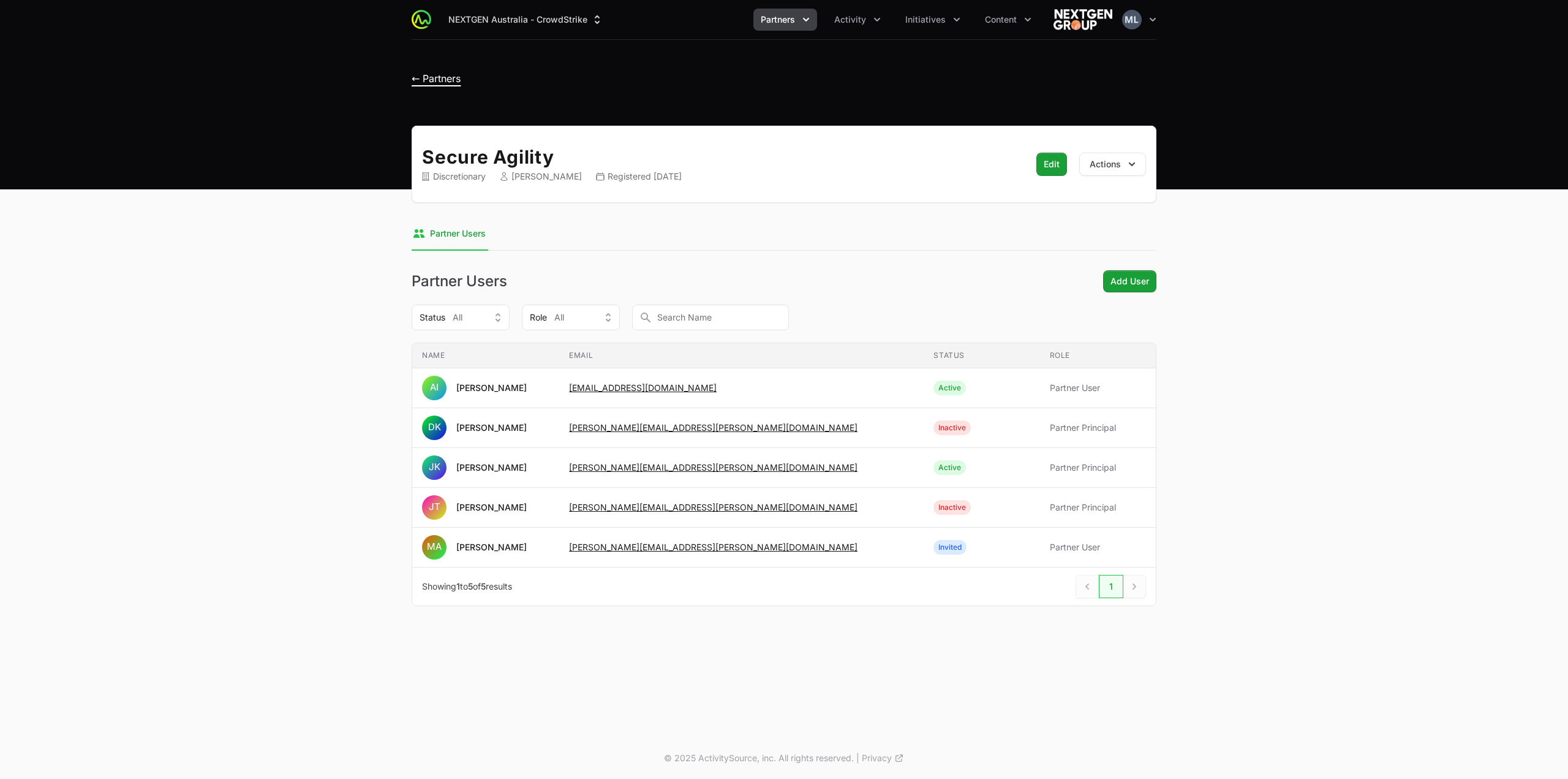
click at [412, 82] on span "← Partners" at bounding box center [436, 78] width 49 height 12
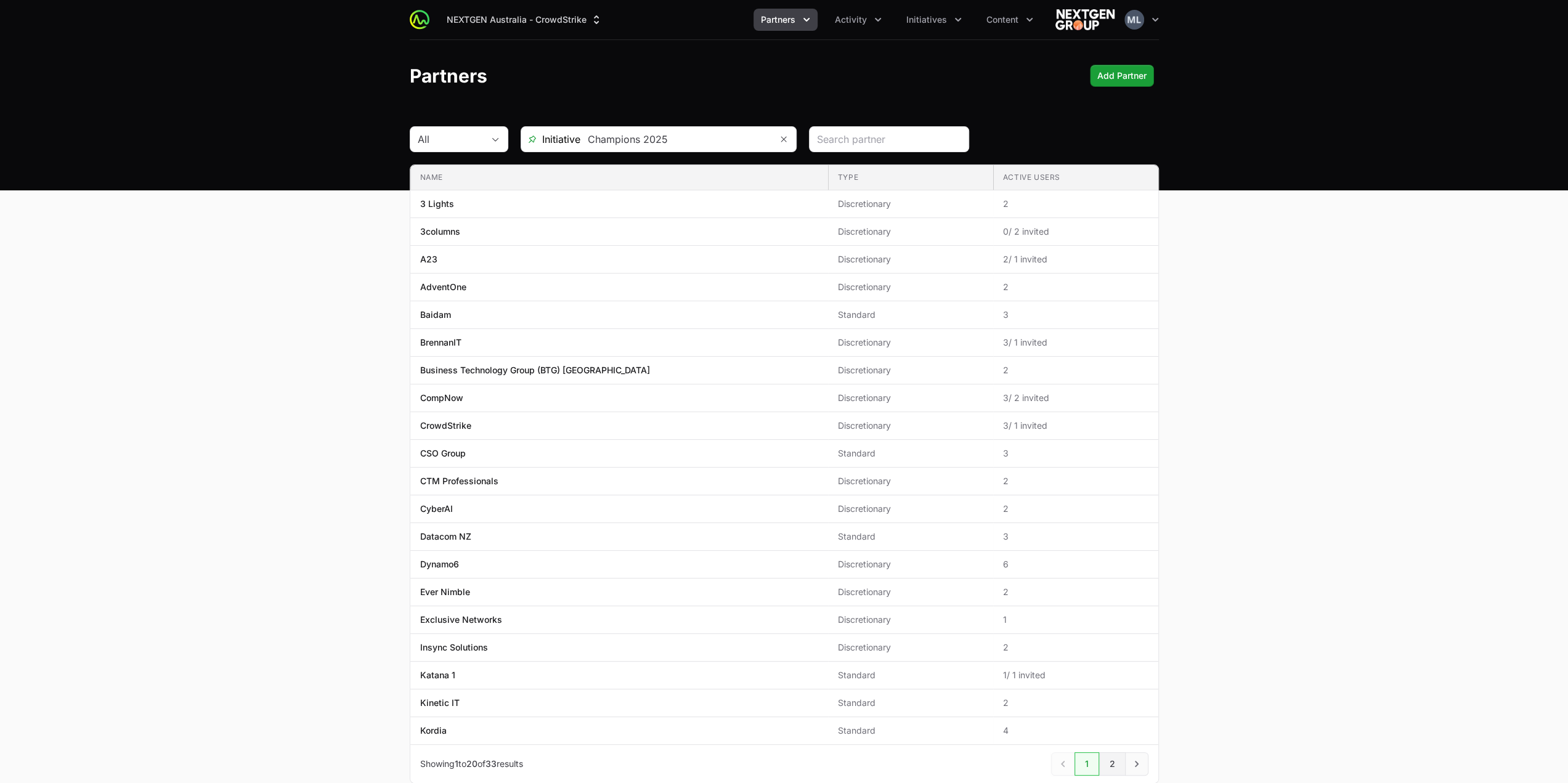
click at [1114, 758] on link "2" at bounding box center [1112, 763] width 26 height 23
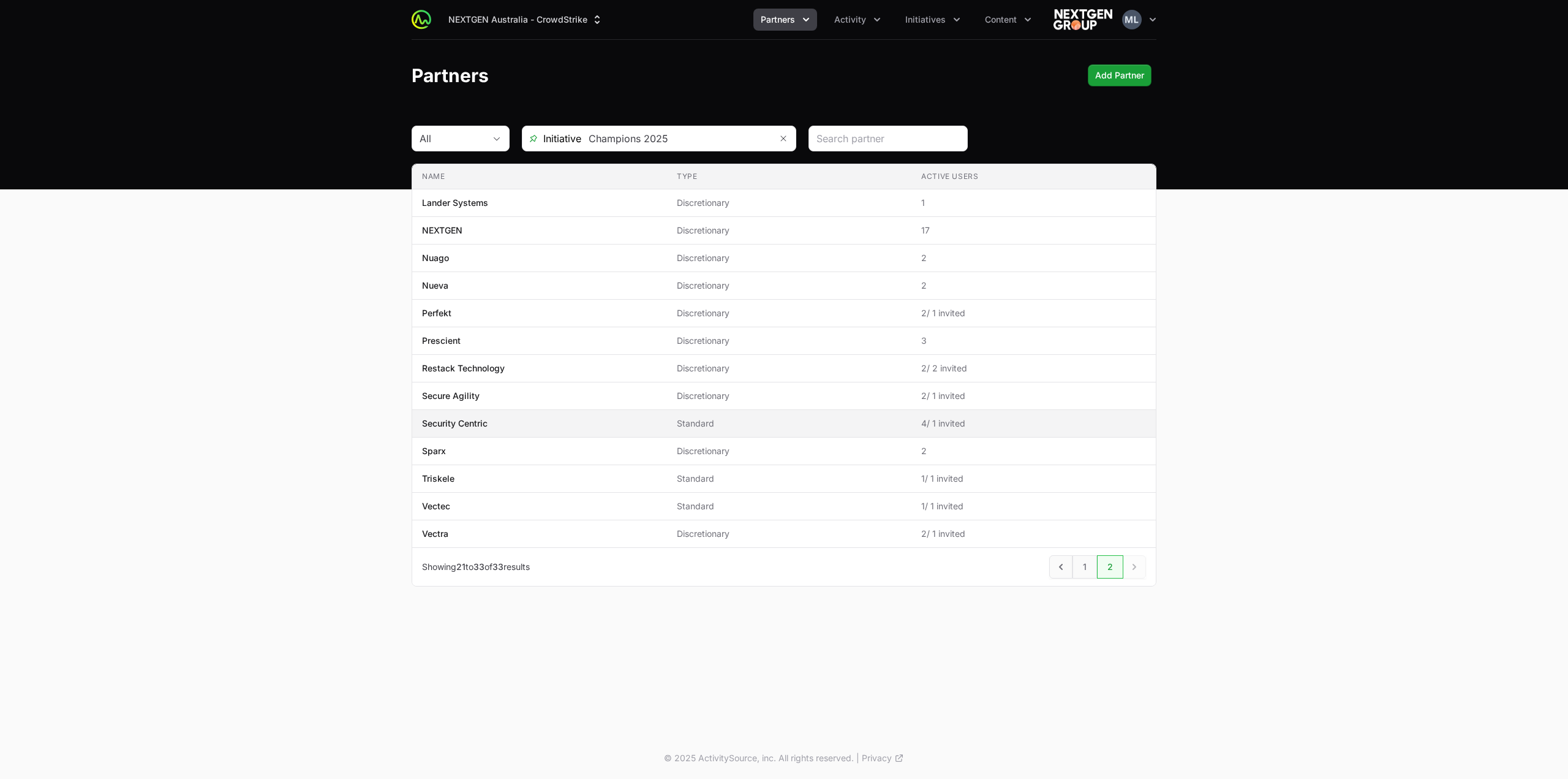
click at [489, 417] on span "Security Centric" at bounding box center [539, 423] width 235 height 12
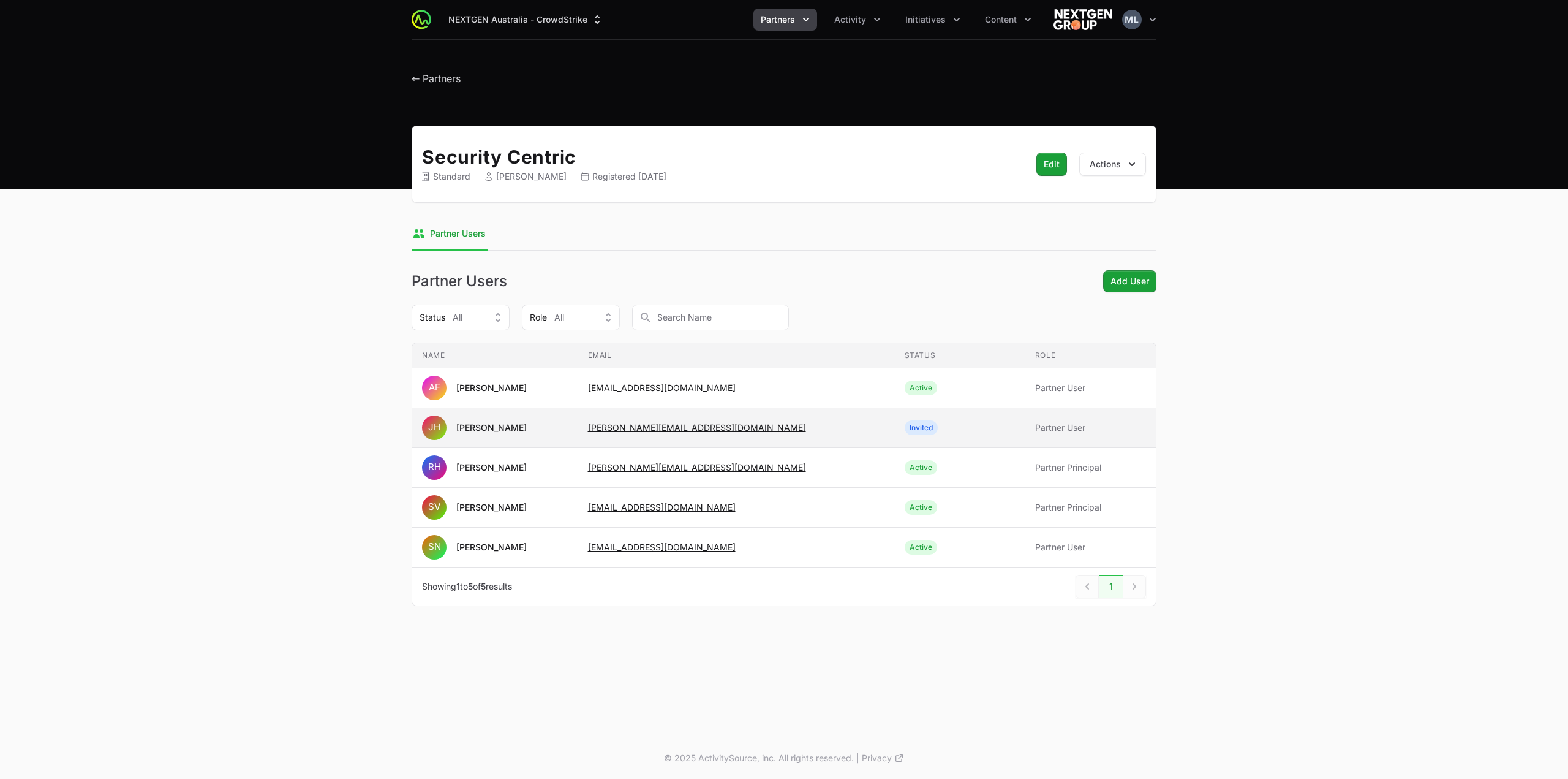
click at [508, 423] on span "[PERSON_NAME] [PERSON_NAME]" at bounding box center [495, 428] width 146 height 25
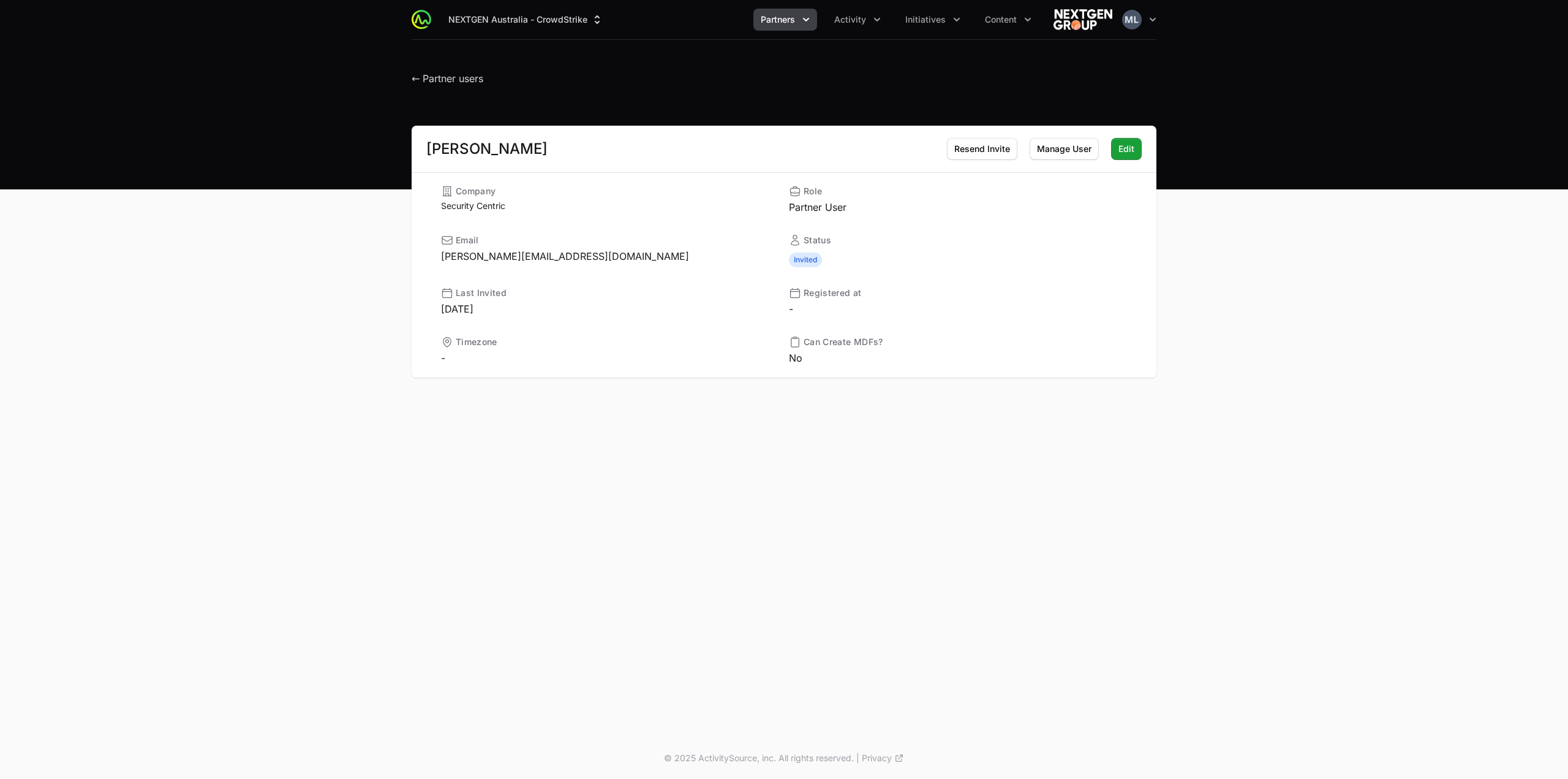
click at [479, 145] on div "[PERSON_NAME]" at bounding box center [487, 149] width 121 height 15
copy div "[PERSON_NAME]"
click at [544, 253] on dd "[PERSON_NAME][EMAIL_ADDRESS][DOMAIN_NAME]" at bounding box center [609, 256] width 338 height 15
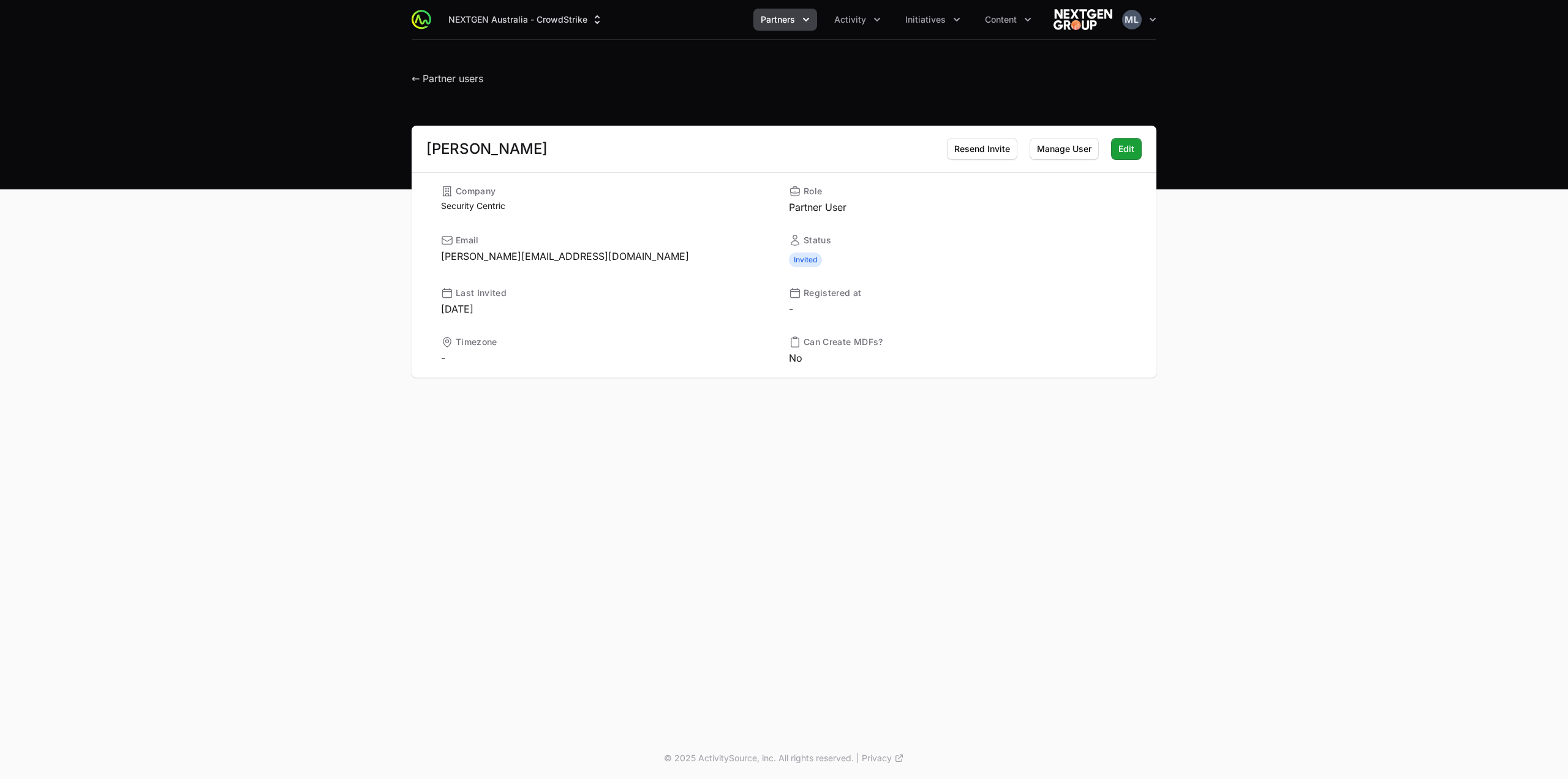
click at [544, 253] on dd "[PERSON_NAME][EMAIL_ADDRESS][DOMAIN_NAME]" at bounding box center [609, 256] width 338 height 15
copy dl "[PERSON_NAME][EMAIL_ADDRESS][DOMAIN_NAME]"
click at [409, 79] on div "← Partner users" at bounding box center [784, 75] width 784 height 22
click at [414, 78] on span "← Partner users" at bounding box center [447, 78] width 72 height 12
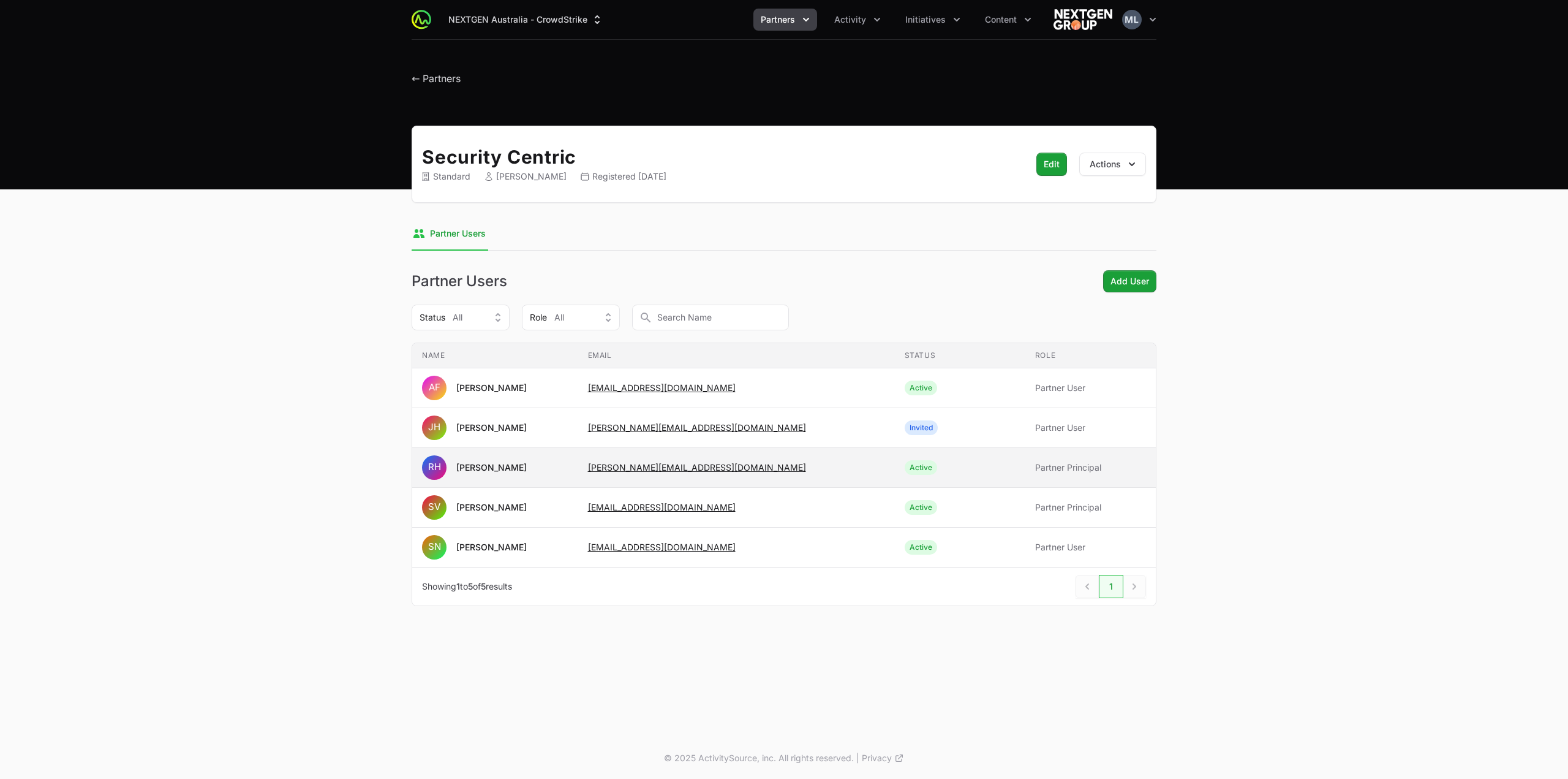
click at [480, 466] on div "[PERSON_NAME]" at bounding box center [492, 467] width 70 height 12
